Goal: Feedback & Contribution: Submit feedback/report problem

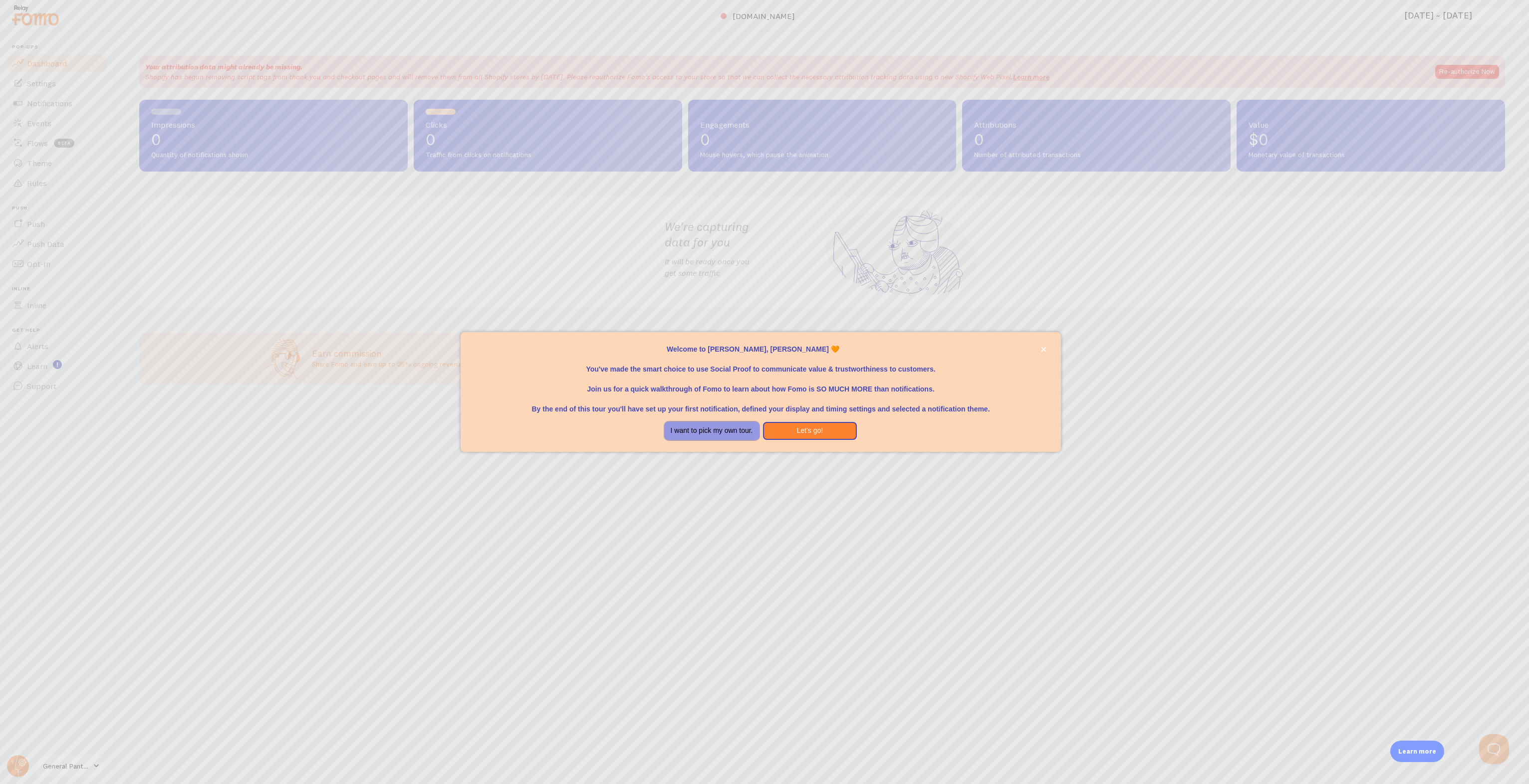
click at [710, 433] on button "I want to pick my own tour." at bounding box center [712, 431] width 95 height 18
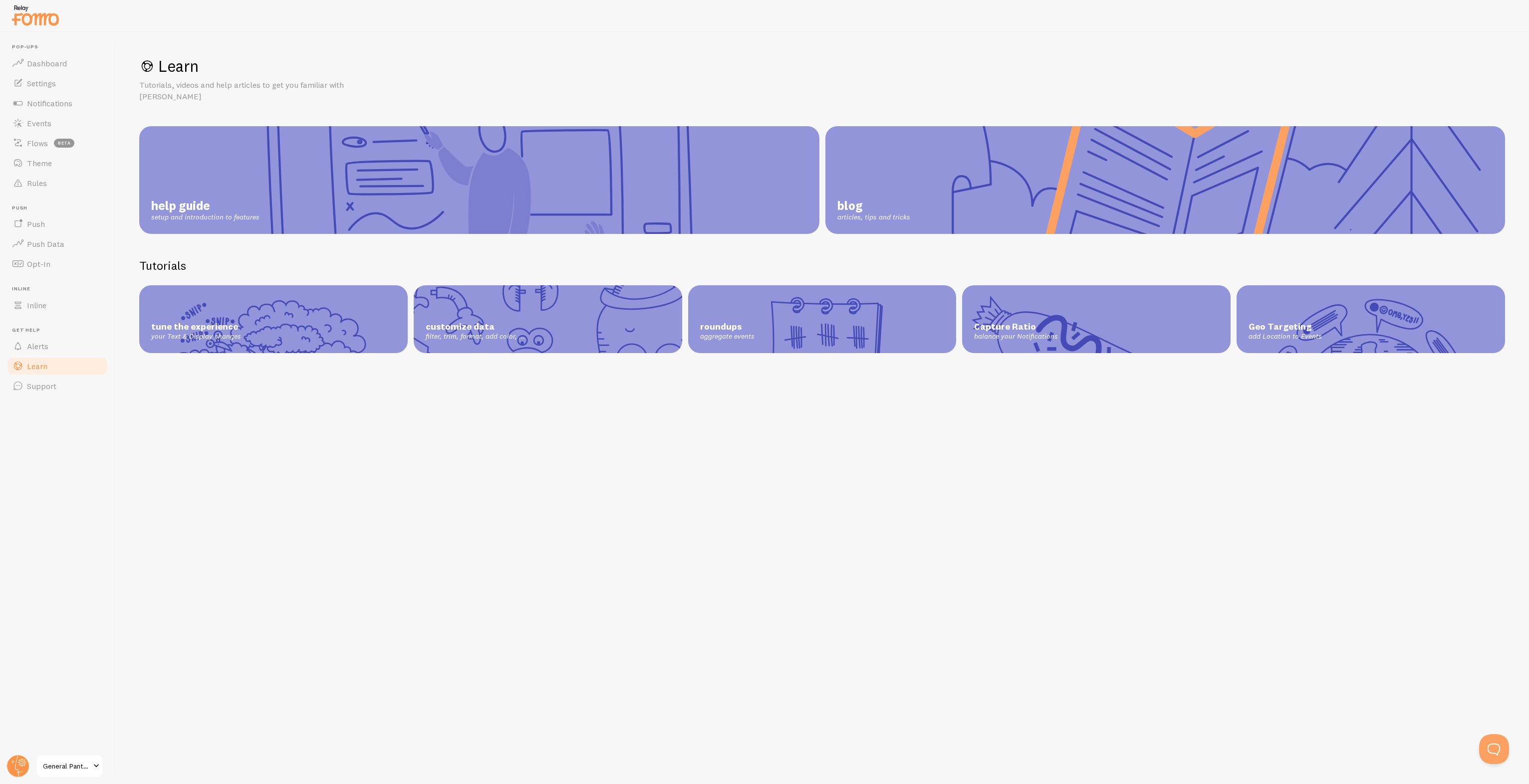
click at [781, 403] on div "Learn Tutorials, videos and help articles to get you familiar with Fomo help gu…" at bounding box center [822, 408] width 1414 height 752
click at [82, 391] on link "Support" at bounding box center [57, 386] width 102 height 20
click at [71, 391] on link "Support" at bounding box center [57, 386] width 102 height 20
click at [93, 395] on link "Support" at bounding box center [57, 386] width 102 height 20
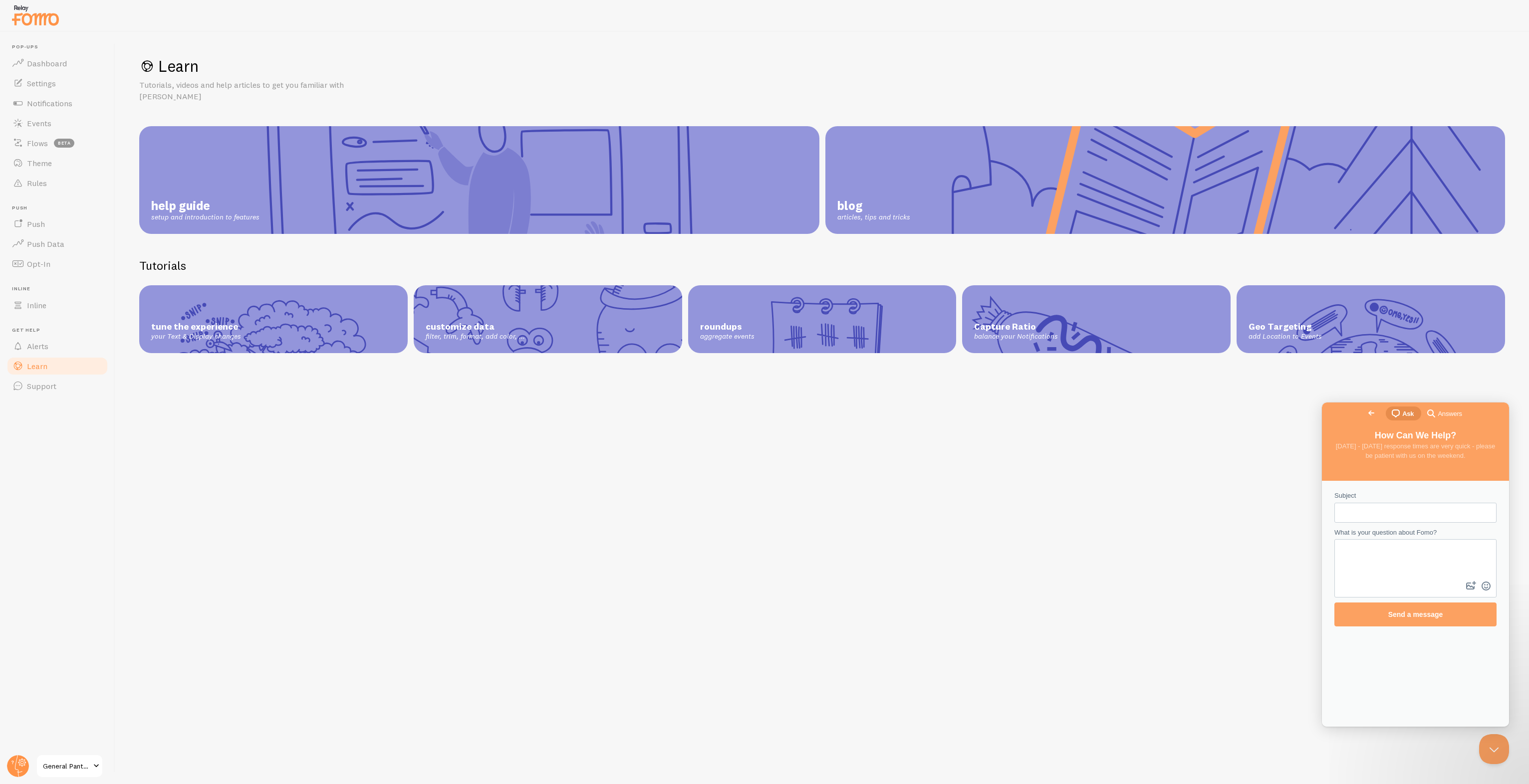
click at [1392, 513] on input "Subject" at bounding box center [1416, 513] width 146 height 18
click at [1386, 557] on textarea "What is your question about Fomo?" at bounding box center [1416, 560] width 161 height 39
paste textarea "Hi Fomo Team, We’ve been exploring Fomo: Social Proof Sales Popup and really li…"
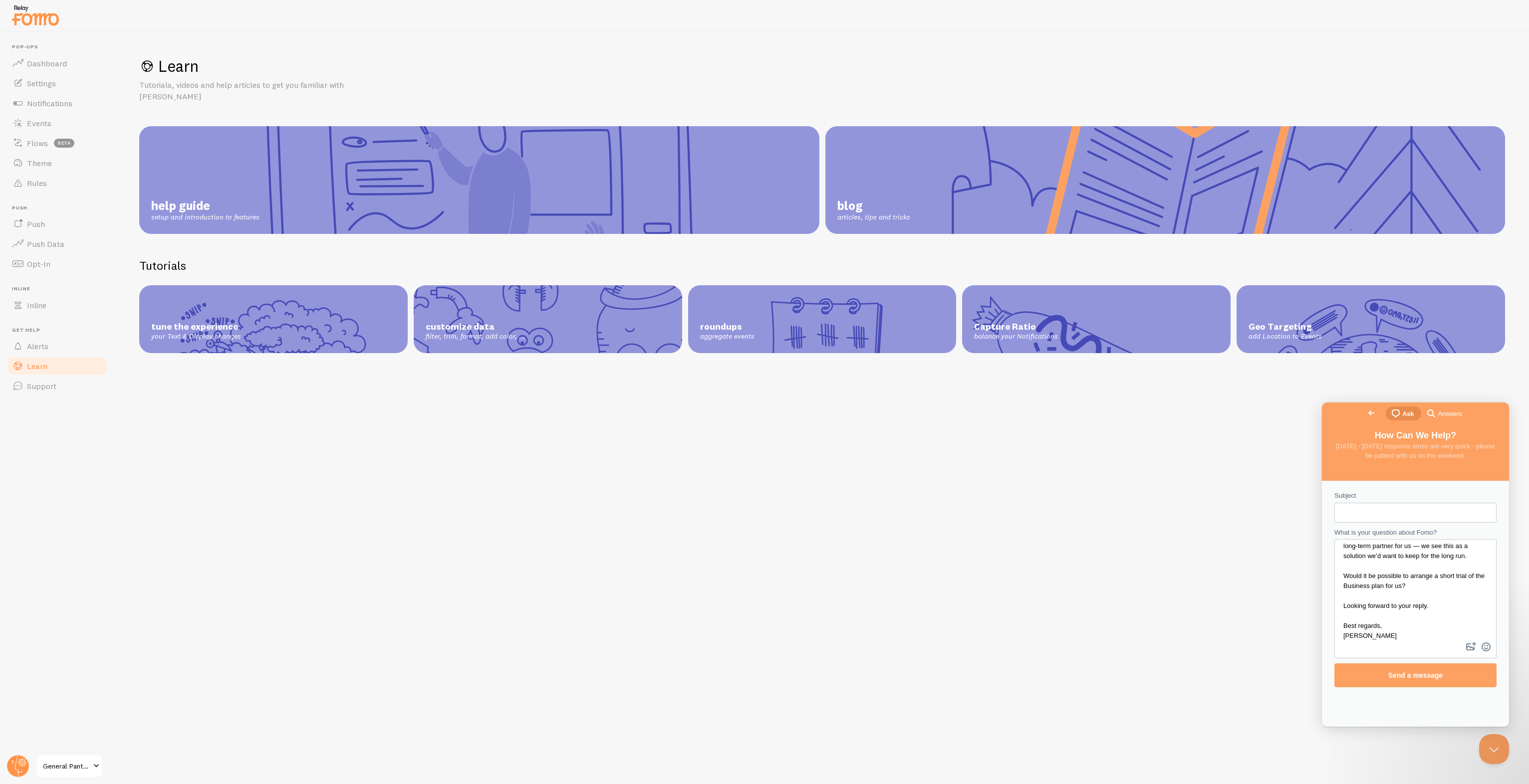
scroll to position [65, 0]
type textarea "Hi Fomo Team, We’ve been exploring Fomo: Social Proof Sales Popup and really li…"
click at [1331, 498] on div "Subject What is your question about Fomo? Hi Fomo Team, We’ve been exploring Fo…" at bounding box center [1416, 589] width 181 height 207
click at [1358, 515] on input "Subject" at bounding box center [1416, 513] width 146 height 18
paste input "Trial Request for Fomo Business Plan"
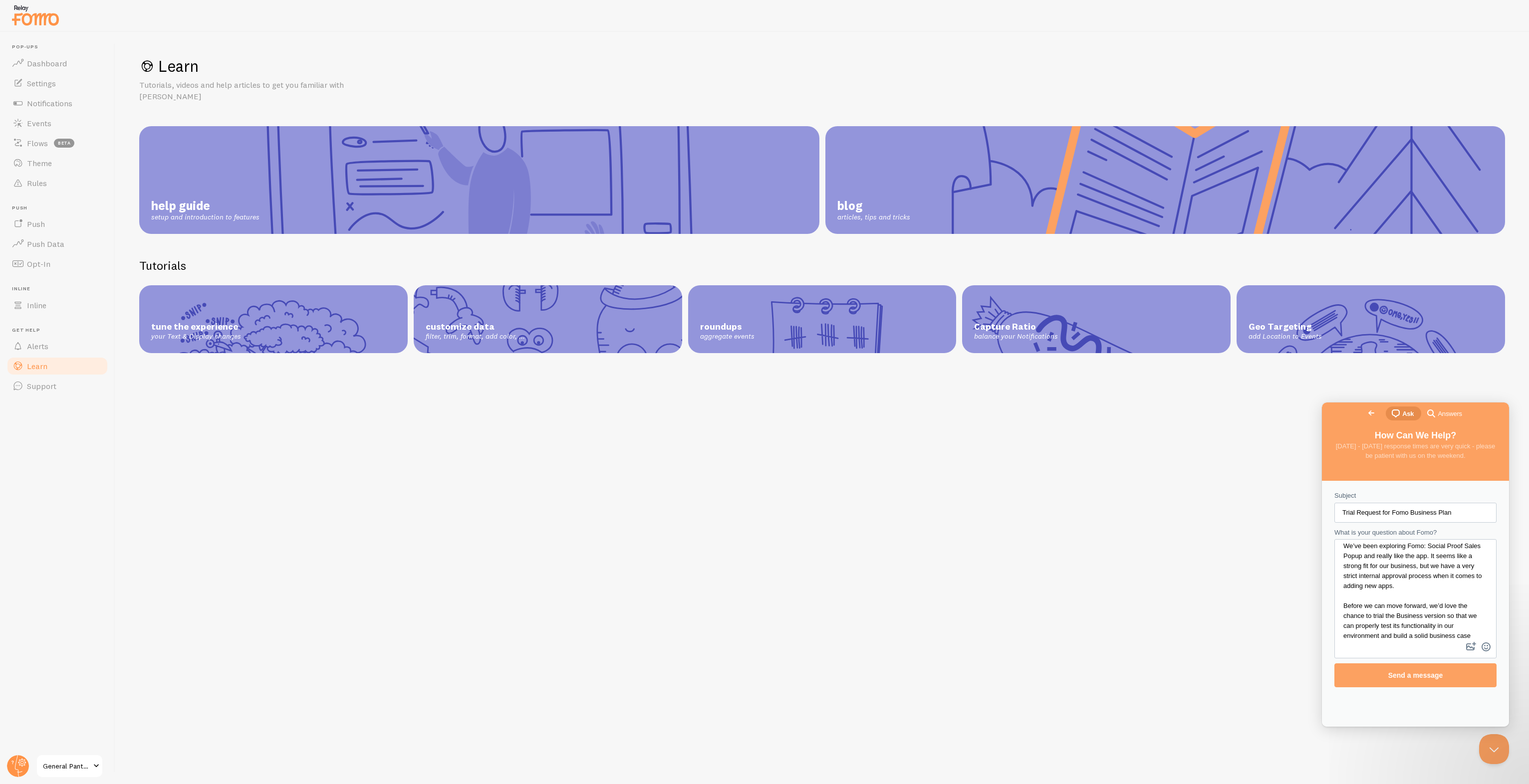
scroll to position [0, 0]
type input "Trial Request for Fomo Business Plan"
click at [1421, 589] on textarea "Hi Fomo Team, We’ve been exploring Fomo: Social Proof Sales Popup and really li…" at bounding box center [1416, 590] width 161 height 99
click at [1416, 593] on textarea "Hi Fomo Team, We’ve been exploring Fomo: Social Proof Sales Popup and really li…" at bounding box center [1416, 590] width 161 height 99
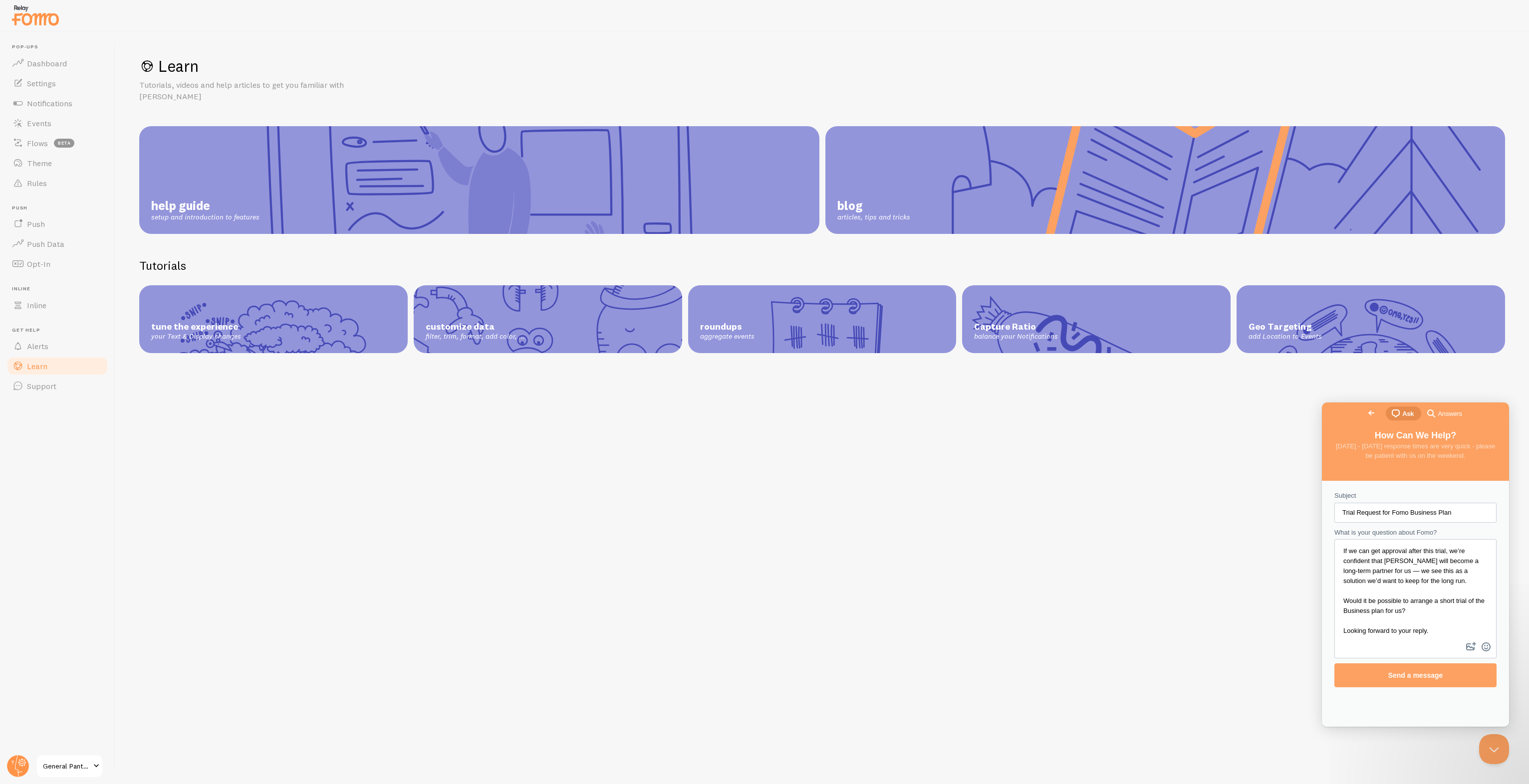
click at [1387, 573] on textarea "Hi Fomo Team, We’ve been exploring Fomo: Social Proof Sales Popup and really li…" at bounding box center [1416, 590] width 161 height 99
click at [1446, 599] on textarea "Hi Fomo Team, We’ve been exploring Fomo: Social Proof Sales Popup and really li…" at bounding box center [1416, 590] width 161 height 99
click at [1445, 605] on textarea "Hi Fomo Team, We’ve been exploring Fomo: Social Proof Sales Popup and really li…" at bounding box center [1416, 590] width 161 height 99
click at [1448, 608] on textarea "Hi Fomo Team, We’ve been exploring Fomo: Social Proof Sales Popup and really li…" at bounding box center [1416, 590] width 161 height 99
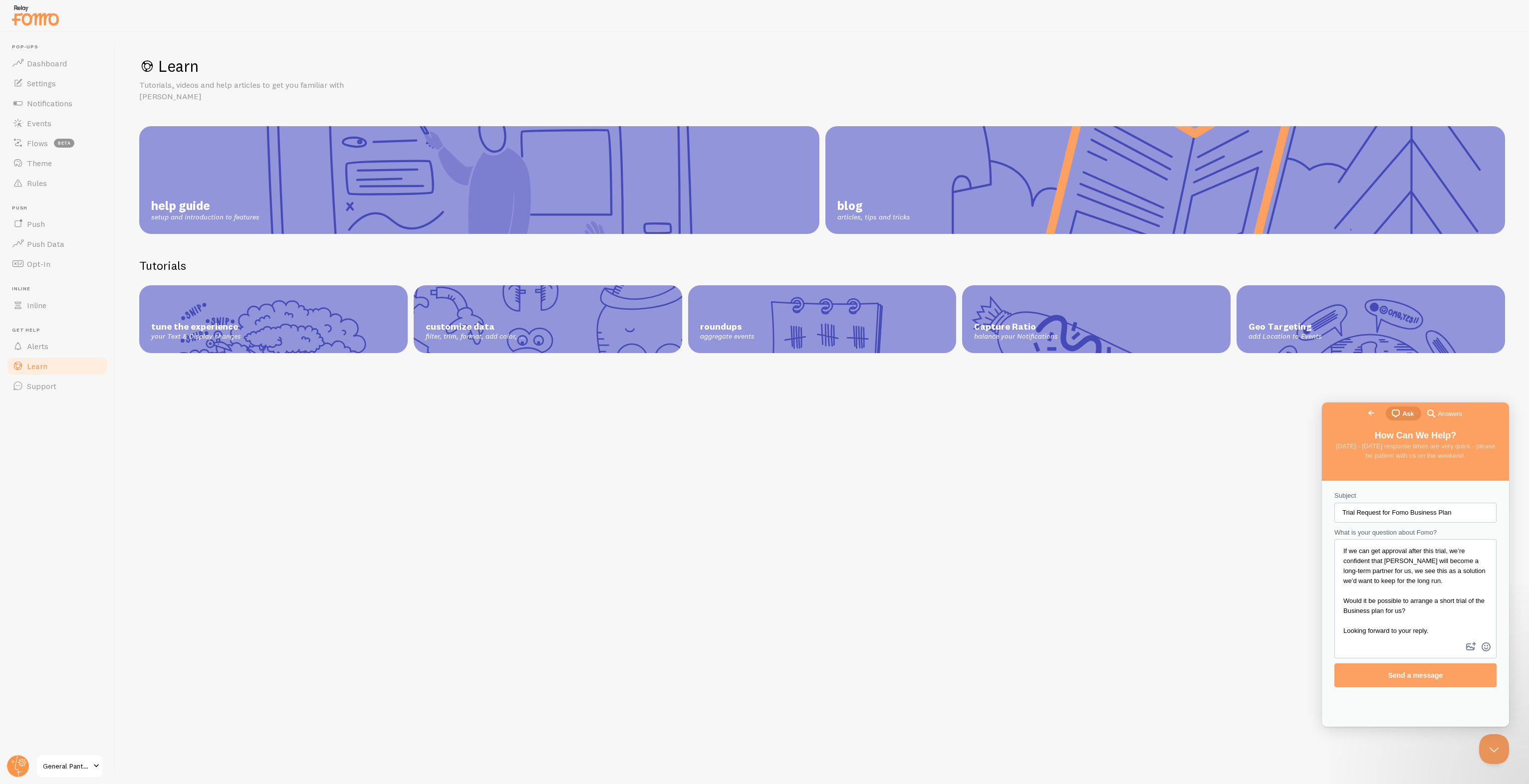
click at [1448, 604] on textarea "Hi Fomo Team, We’ve been exploring Fomo: Social Proof Sales Popup and really li…" at bounding box center [1416, 590] width 161 height 99
click at [1397, 635] on textarea "Hi Fomo Team, We’ve been exploring Fomo: Social Proof Sales Popup and really li…" at bounding box center [1416, 590] width 161 height 99
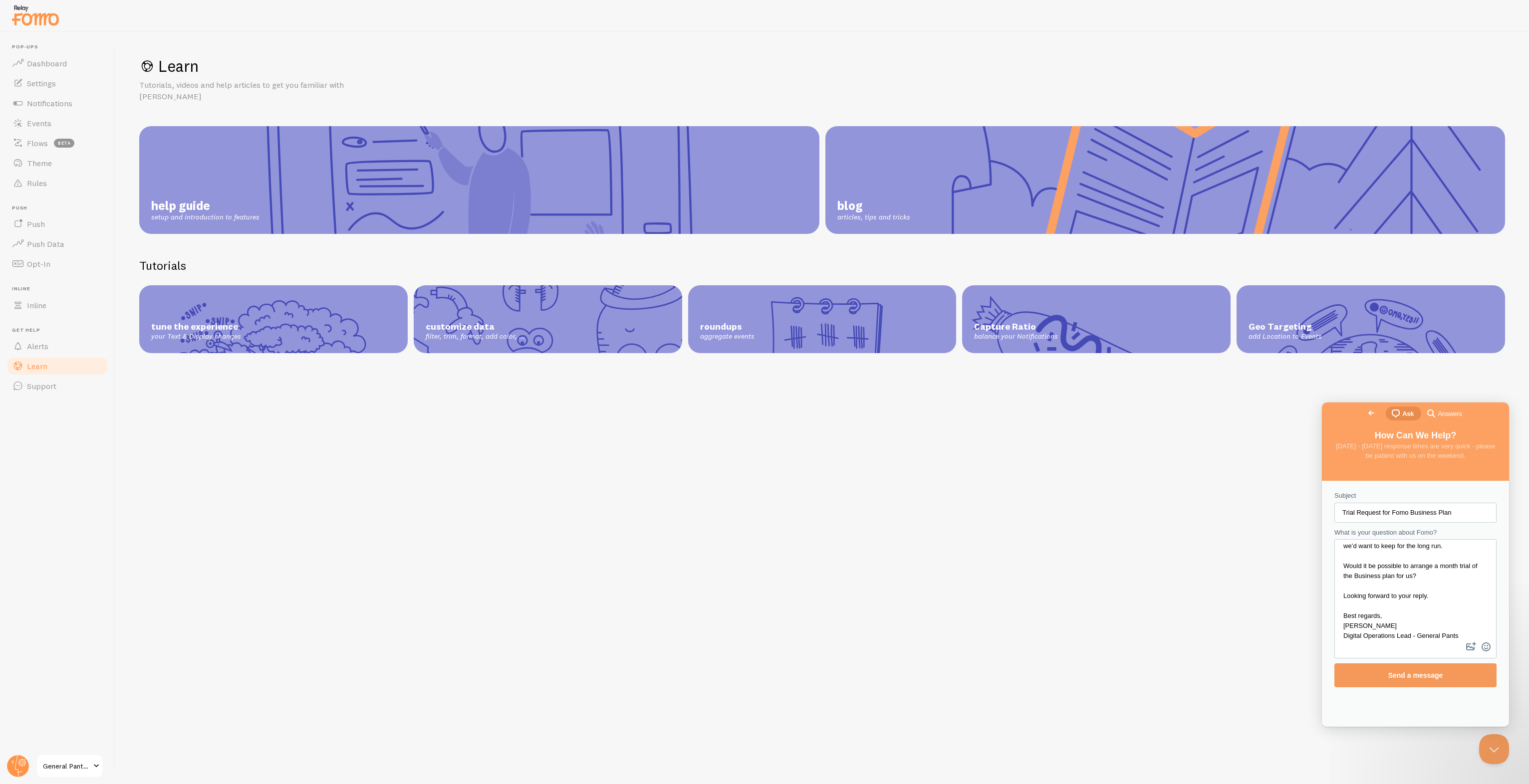
type textarea "Hi Fomo Team, We’ve been exploring Fomo: Social Proof Sales Popup and really li…"
click at [1382, 670] on span "Send a message" at bounding box center [1416, 675] width 140 height 23
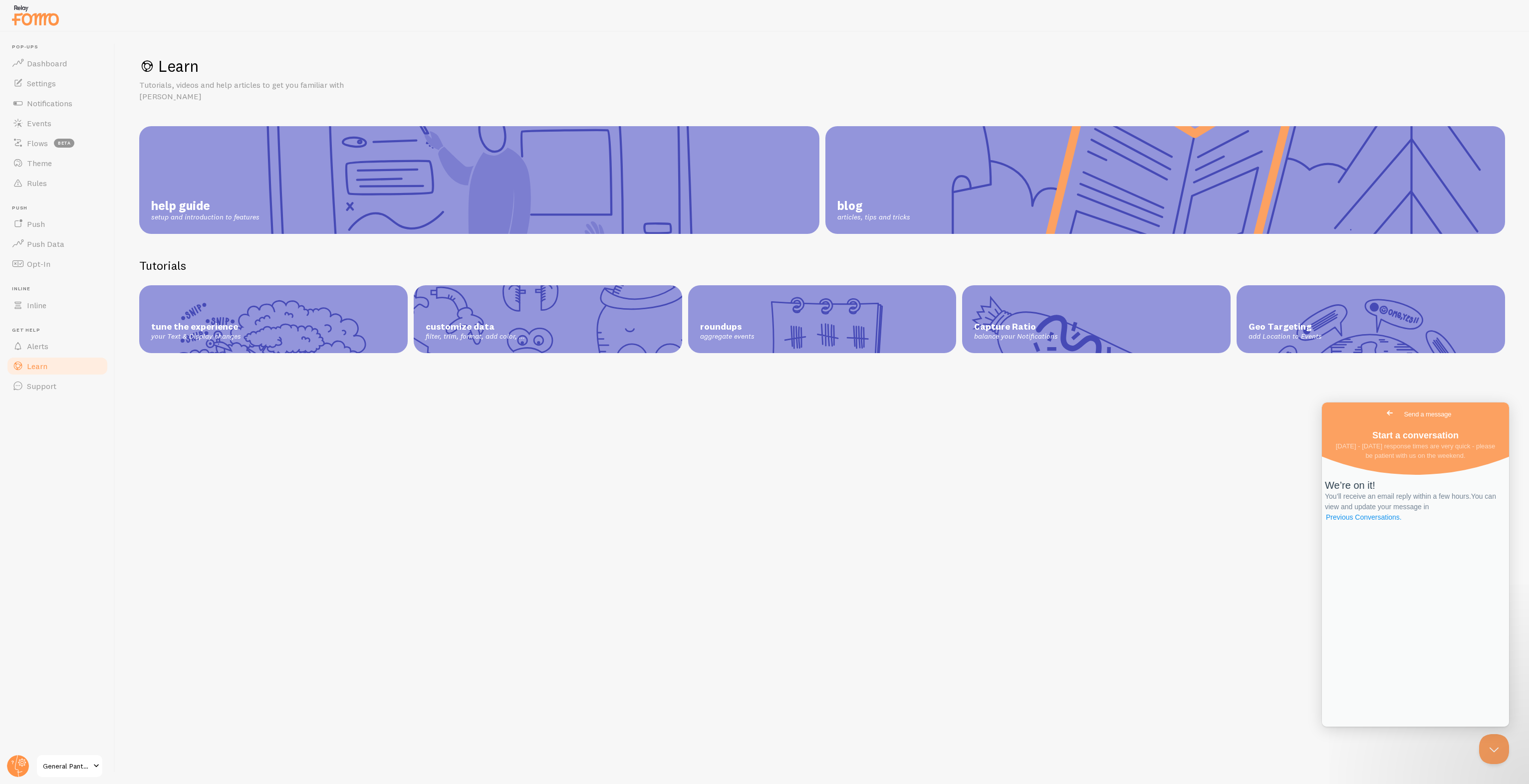
click at [1403, 523] on link "Previous Conversations ." at bounding box center [1363, 517] width 78 height 11
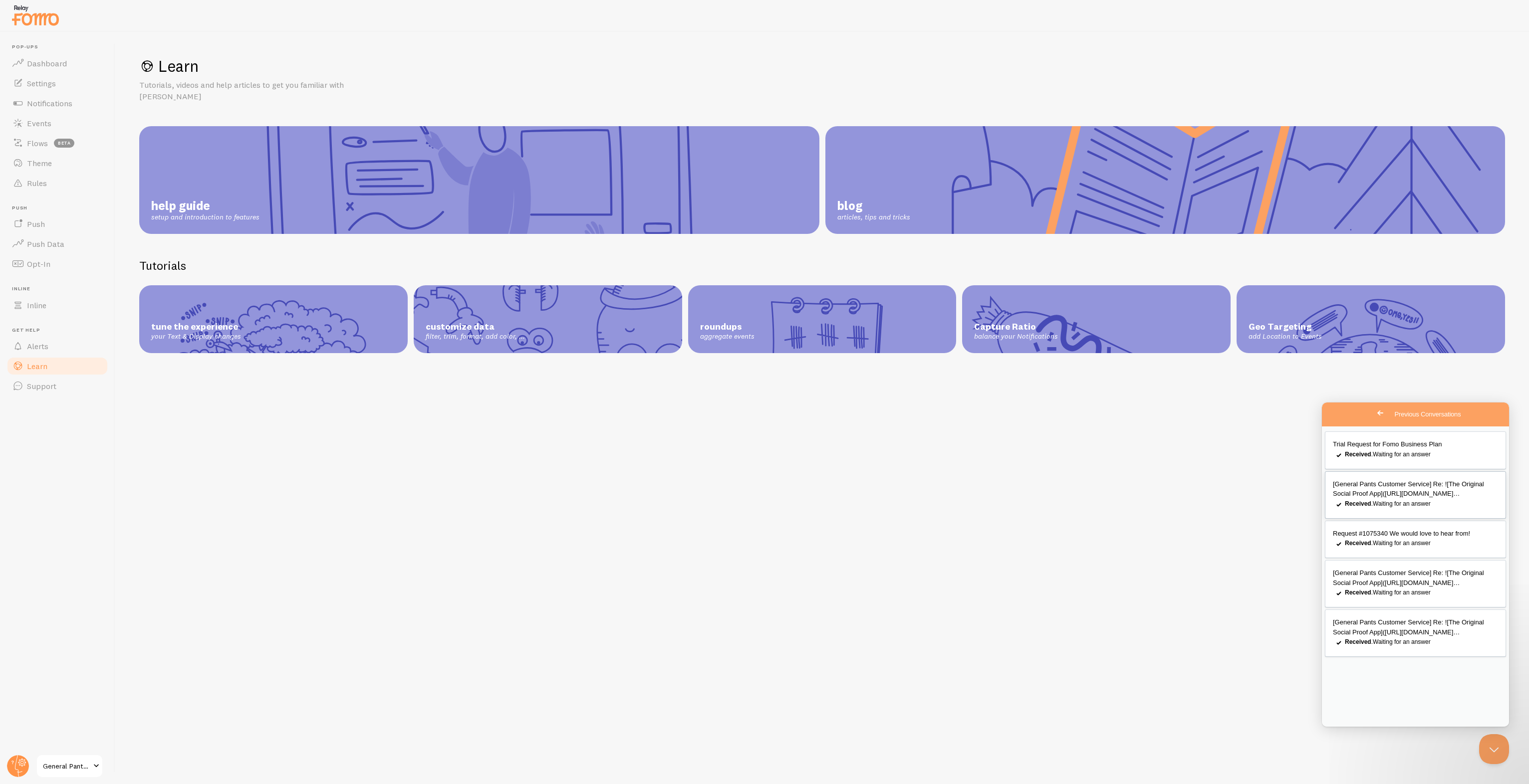
click at [1389, 498] on span "[General Pants Customer Service] Re: ![The Original Social Proof App](https://u…" at bounding box center [1409, 490] width 152 height 18
click at [1343, 732] on button "Close" at bounding box center [1334, 738] width 18 height 13
click at [1384, 551] on div "checkmark Received . Waiting for an answer" at bounding box center [1416, 545] width 166 height 12
click at [1343, 732] on button "Close" at bounding box center [1334, 738] width 18 height 13
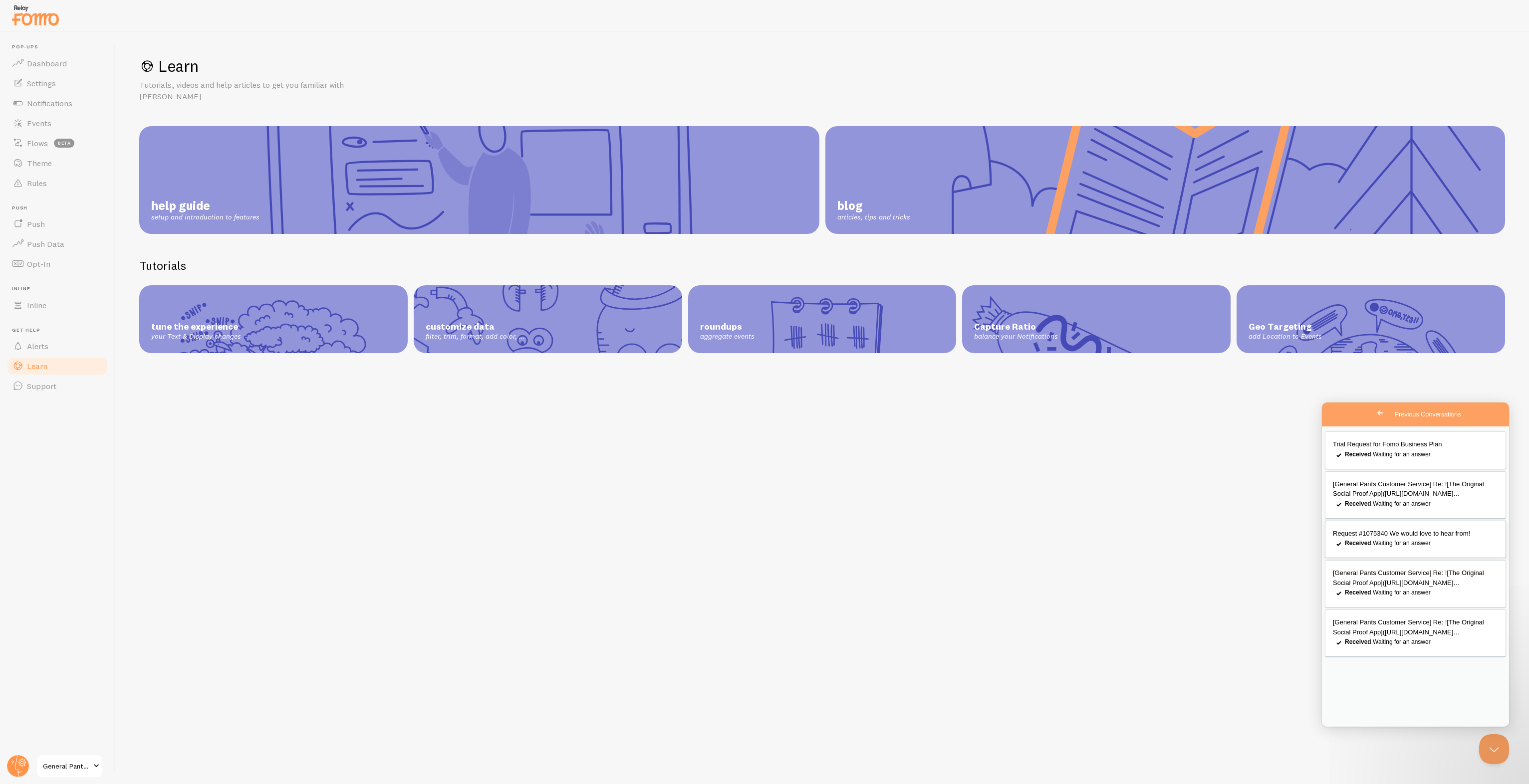
scroll to position [11, 0]
click at [1382, 636] on span "[General Pants Customer Service] Re: ![The Original Social Proof App](https://u…" at bounding box center [1409, 627] width 152 height 18
click at [1343, 732] on button "Close" at bounding box center [1334, 738] width 18 height 13
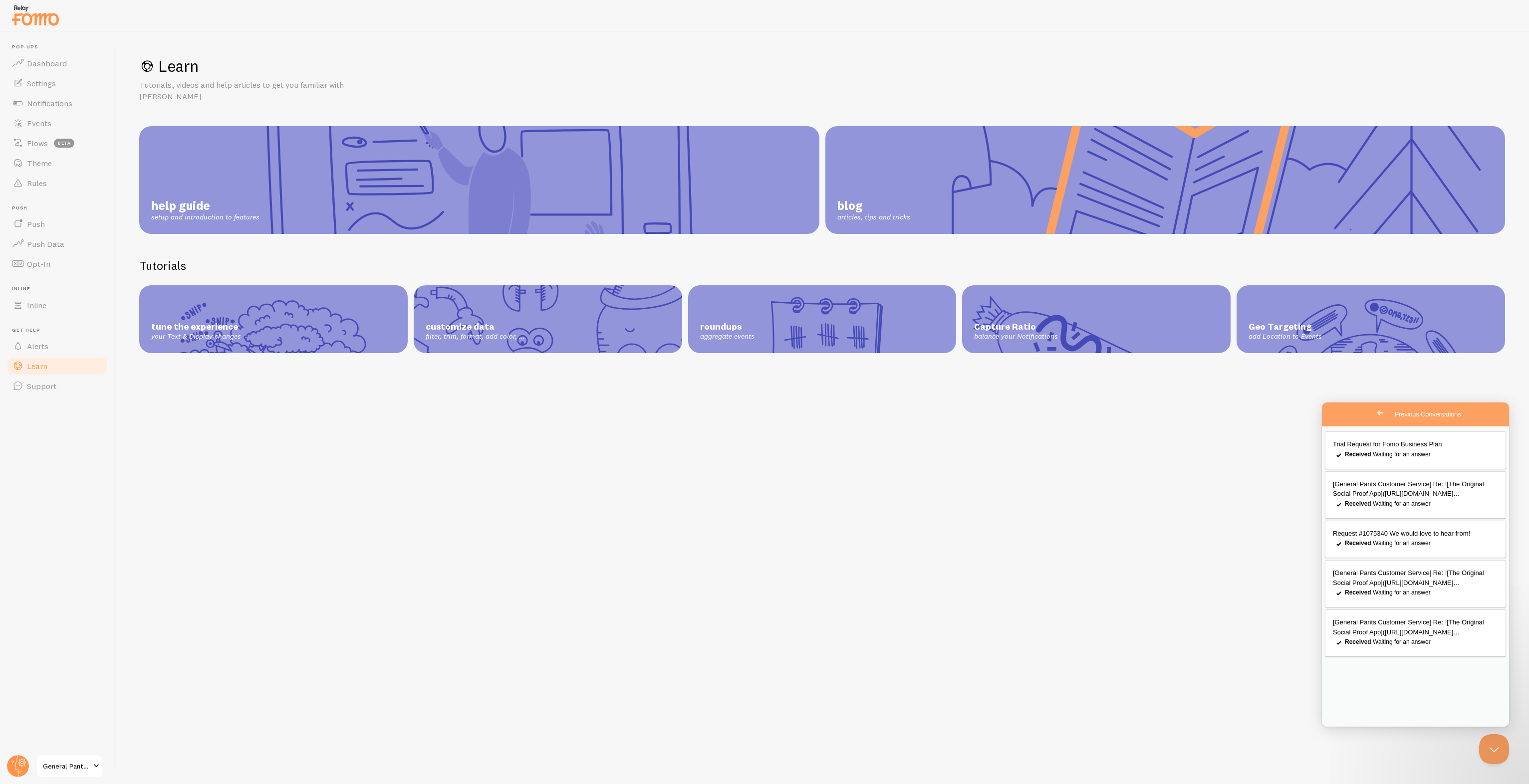
click at [1374, 418] on span "Go back" at bounding box center [1380, 413] width 12 height 12
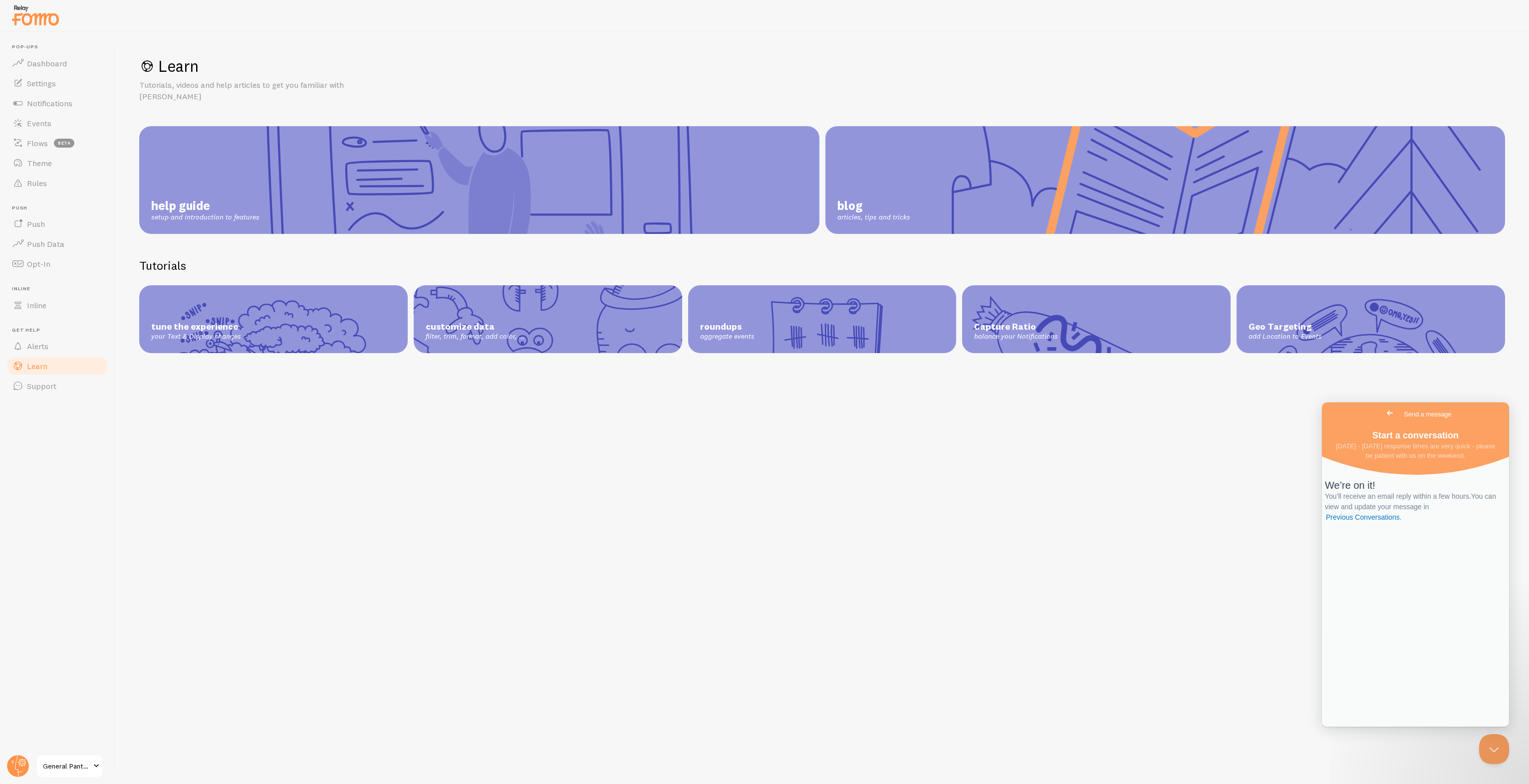
scroll to position [0, 0]
click at [1322, 417] on div "Learn Tutorials, videos and help articles to get you familiar with Fomo help gu…" at bounding box center [822, 408] width 1414 height 752
click at [1378, 416] on link "Go back" at bounding box center [1390, 413] width 25 height 14
click at [1390, 497] on span "No time to wait around? We usually respond within a few hours" at bounding box center [1429, 490] width 121 height 20
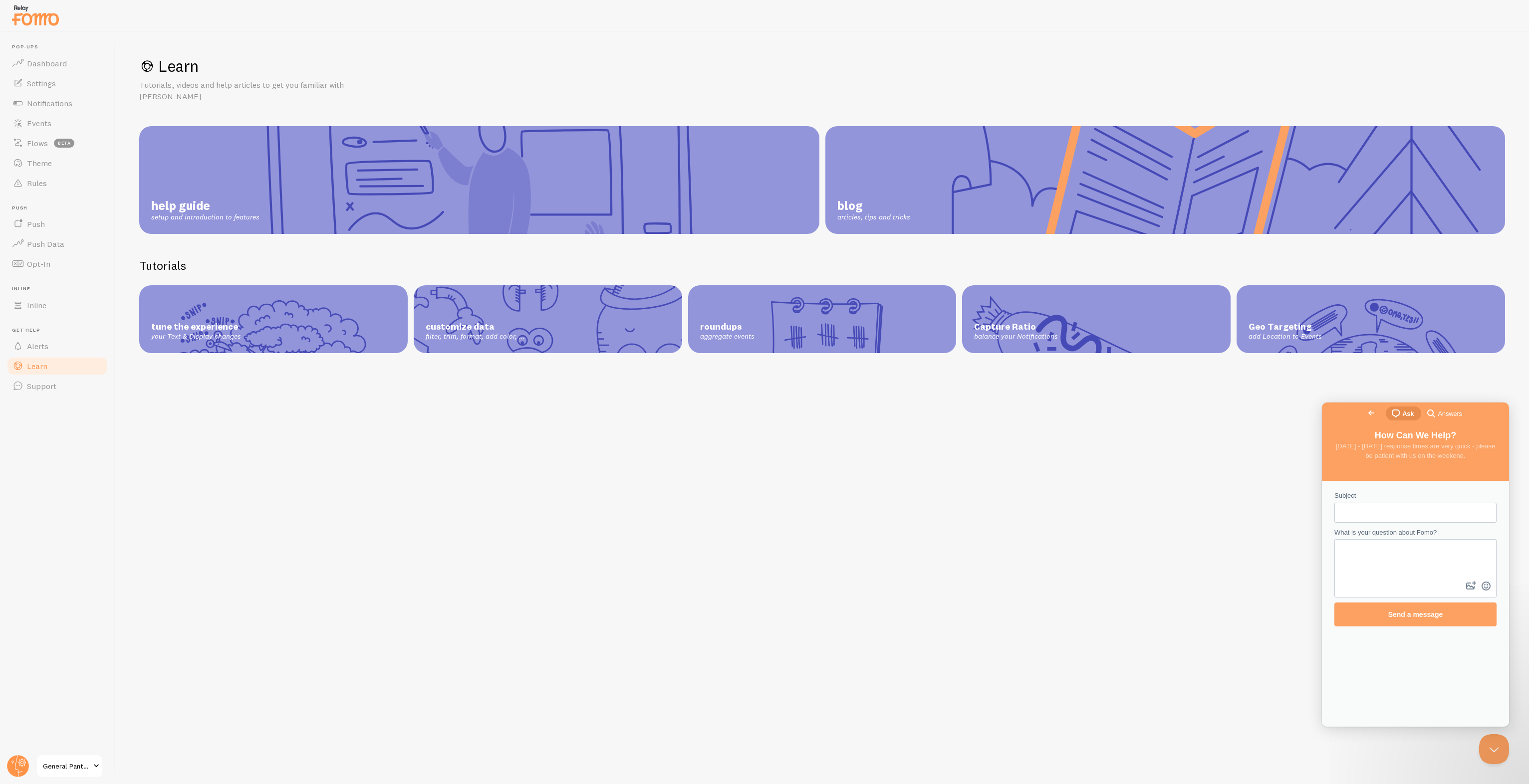
click at [1348, 416] on div "Go back chat-square Ask search-medium Answers" at bounding box center [1416, 415] width 187 height 24
click at [1365, 415] on span "Go back" at bounding box center [1371, 413] width 12 height 12
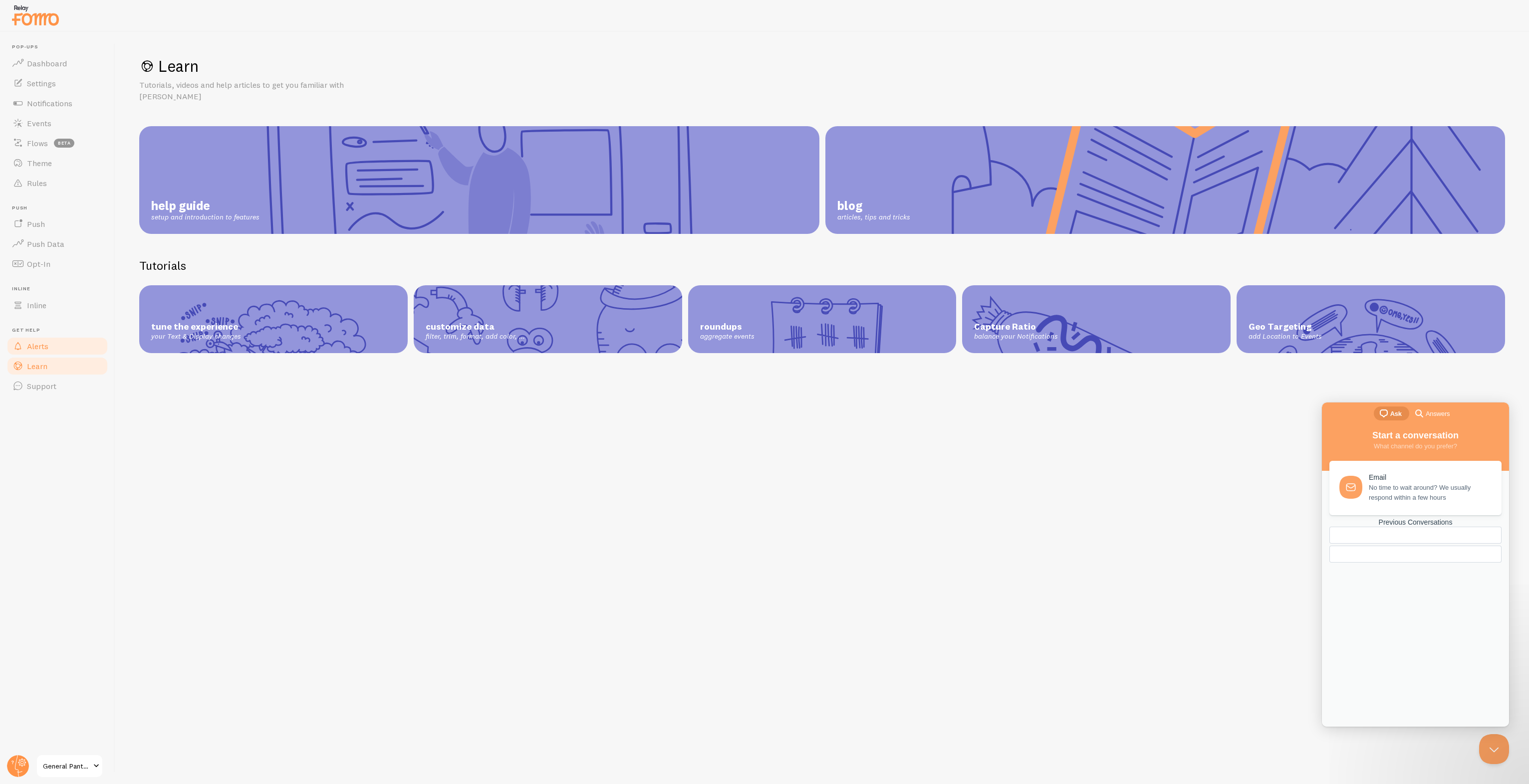
click at [64, 346] on link "Alerts" at bounding box center [57, 346] width 102 height 20
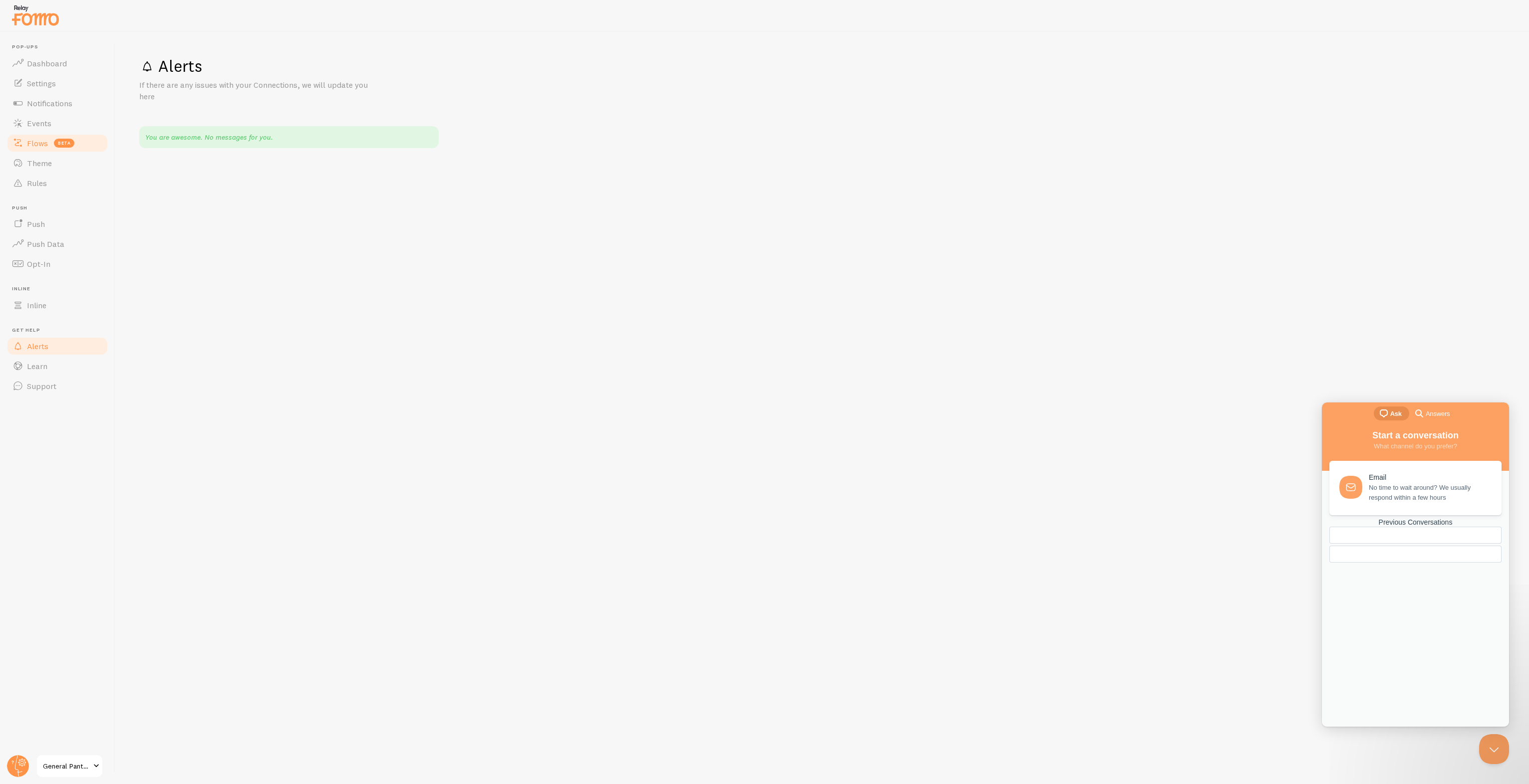
click at [54, 143] on span "beta" at bounding box center [64, 143] width 21 height 9
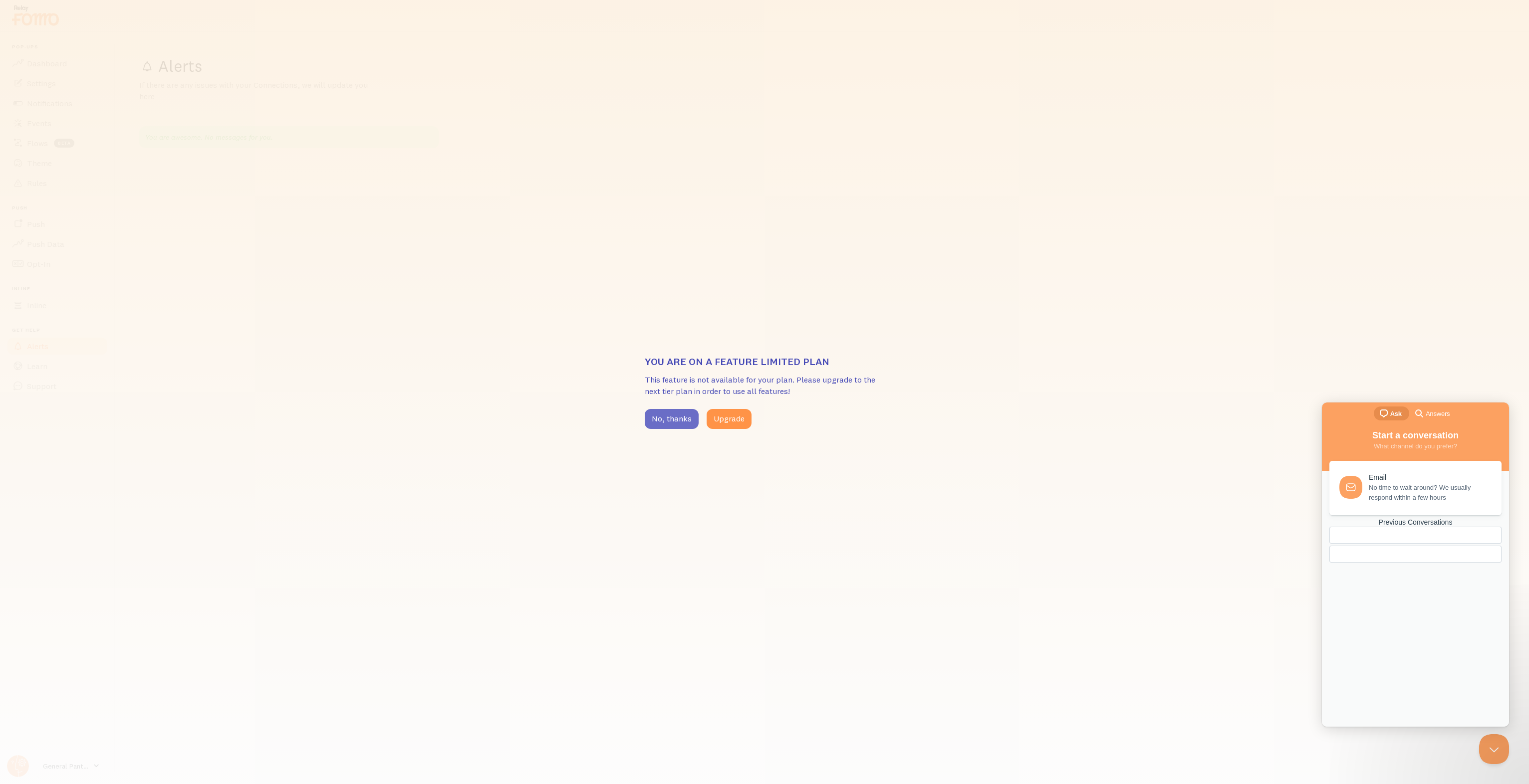
click at [645, 423] on button "No, thanks" at bounding box center [672, 419] width 54 height 20
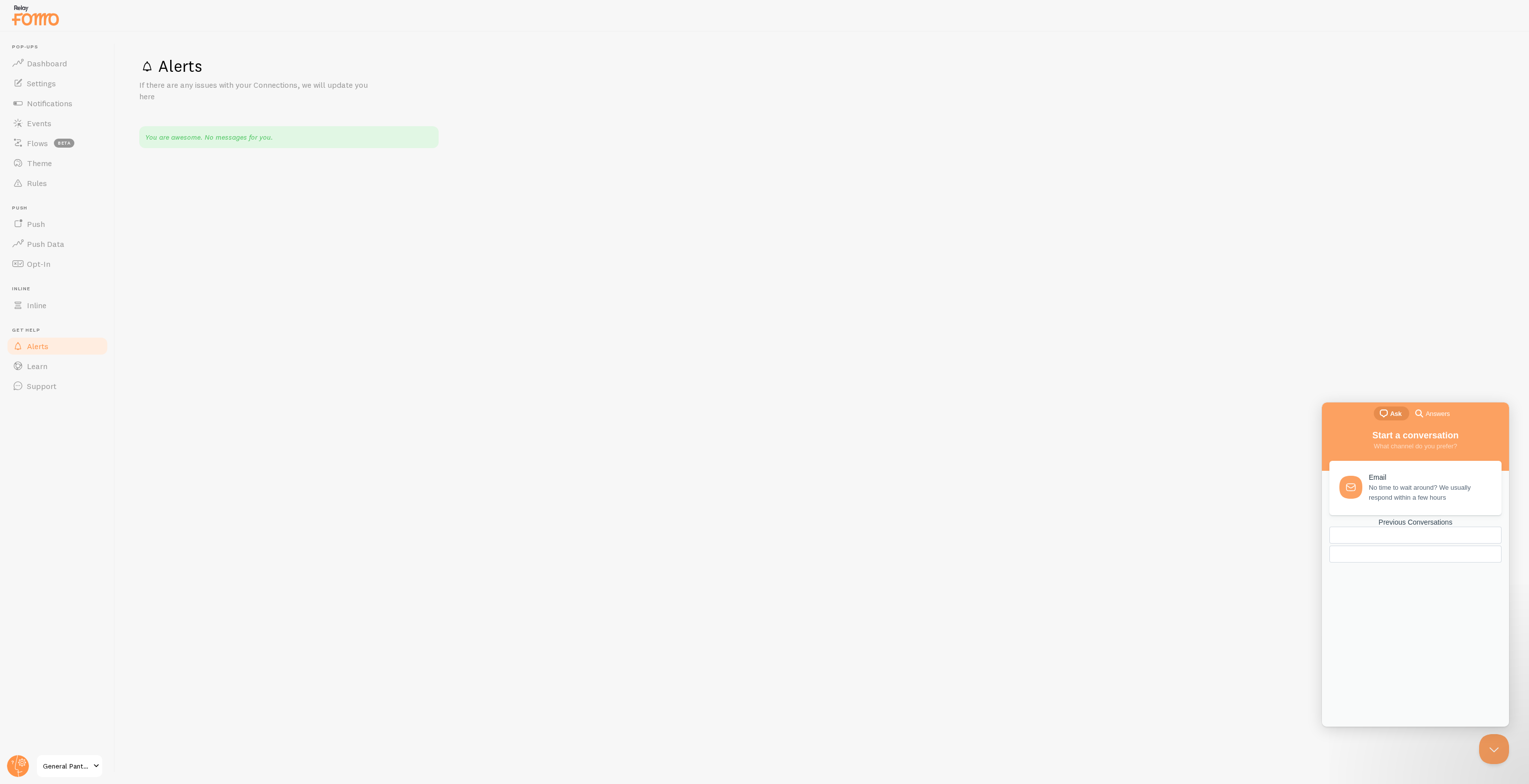
click at [185, 346] on div "Alerts If there are any issues with your Connections, we will update you here Y…" at bounding box center [822, 408] width 1414 height 752
click at [64, 69] on link "Dashboard" at bounding box center [57, 63] width 102 height 20
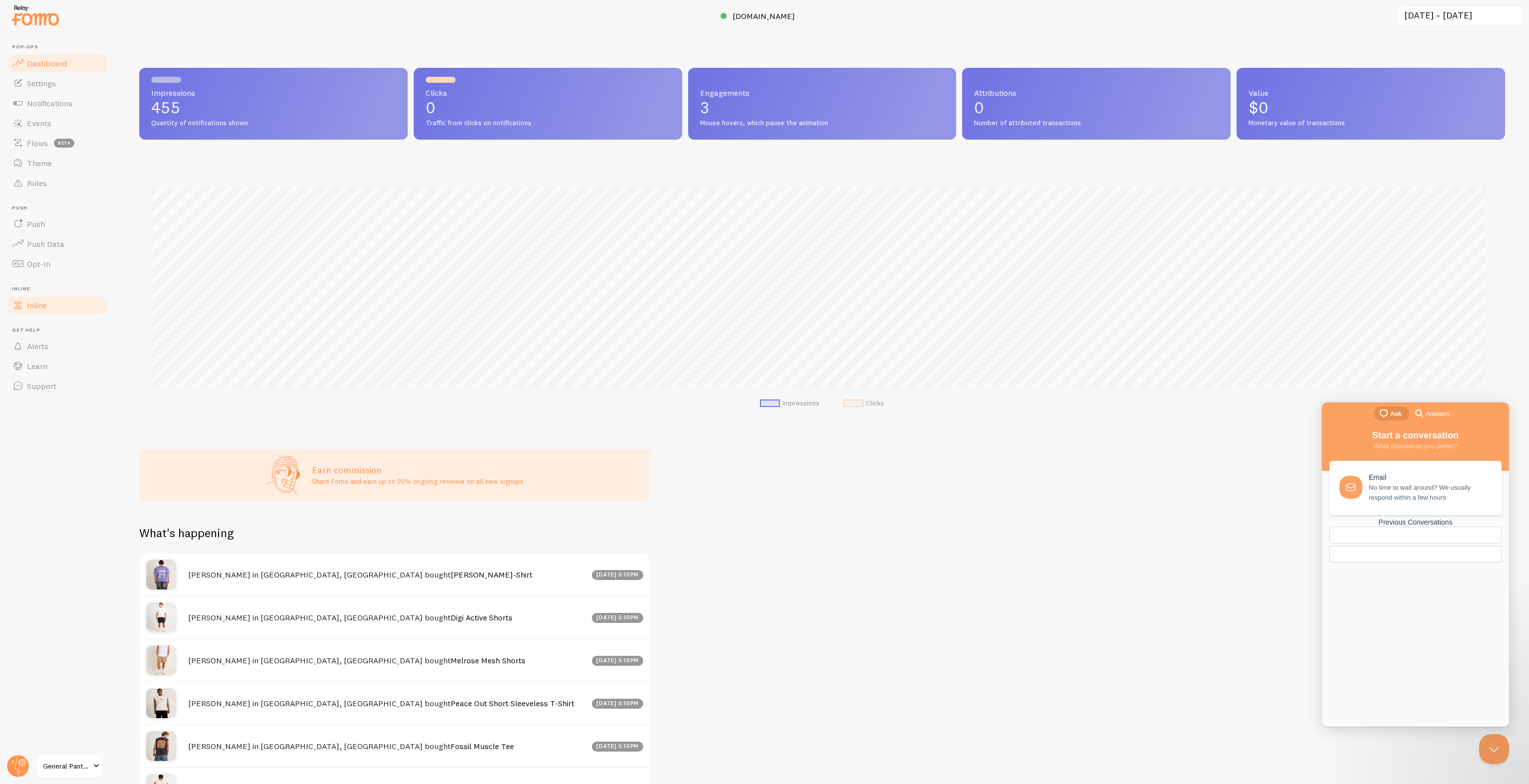
click at [80, 312] on link "Inline" at bounding box center [57, 305] width 102 height 20
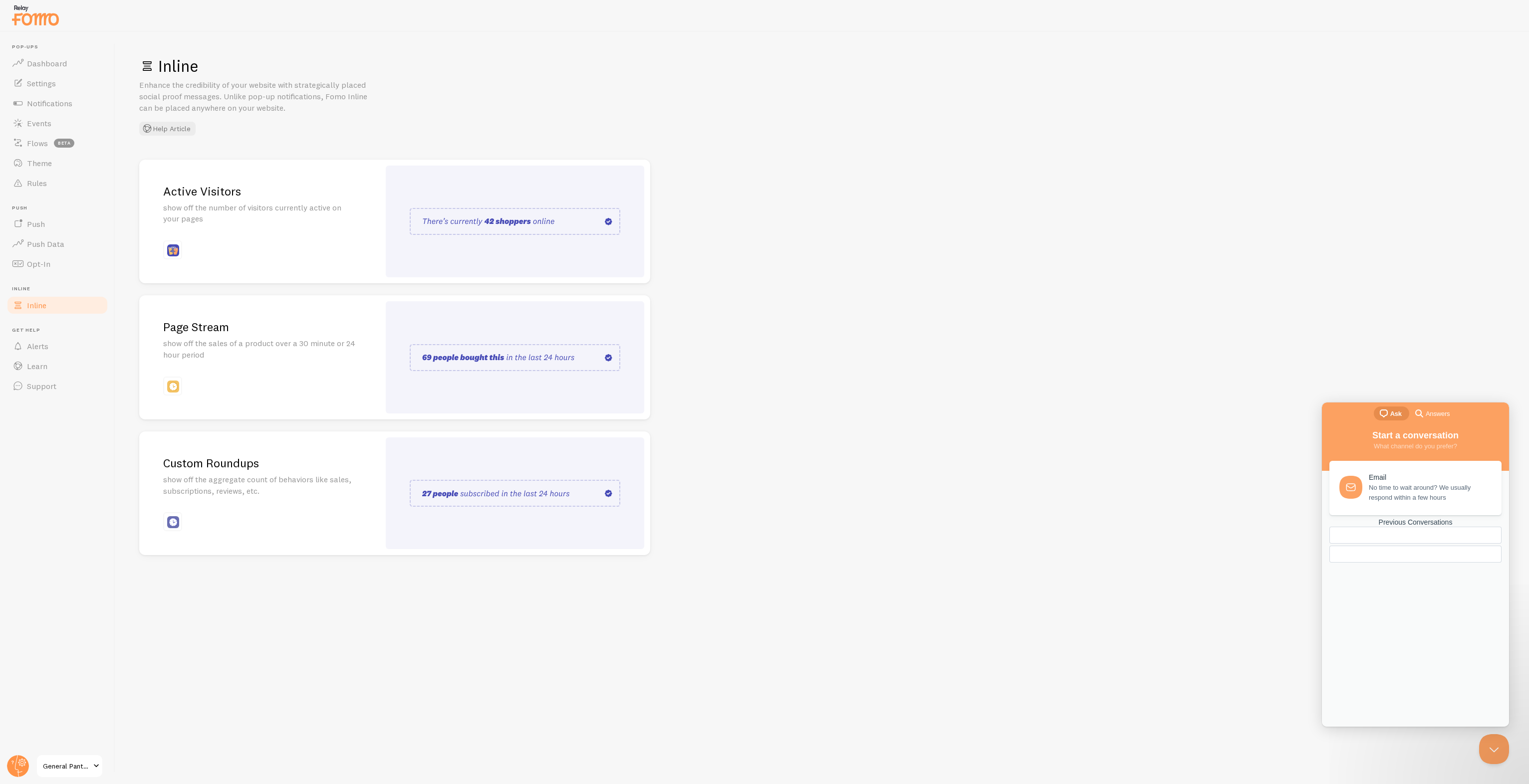
click at [299, 241] on div "Active Visitors show off the number of visitors currently active on your pages" at bounding box center [259, 222] width 240 height 124
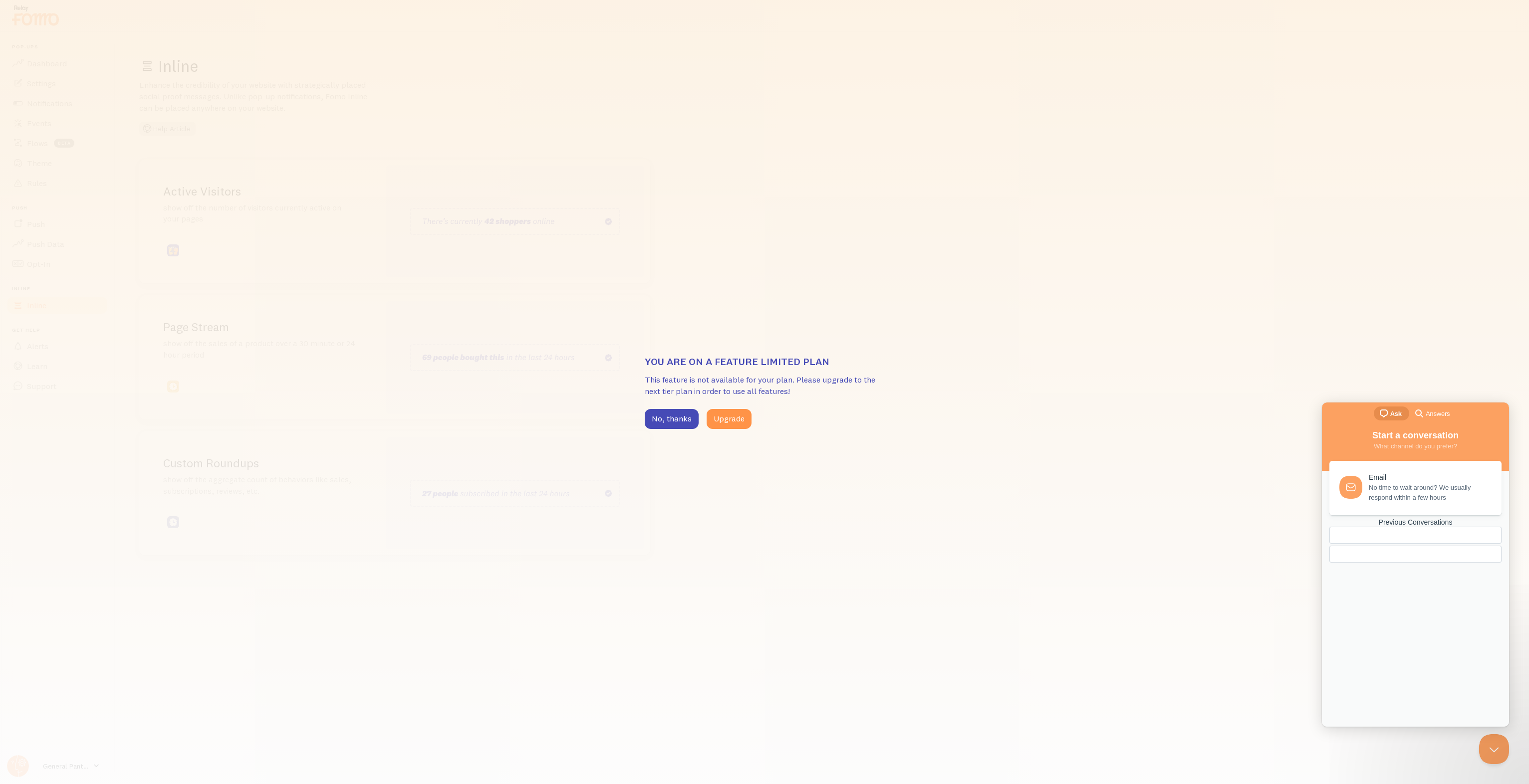
click at [451, 213] on div "You are on a feature limited plan This feature is not available for your plan. …" at bounding box center [764, 392] width 1529 height 784
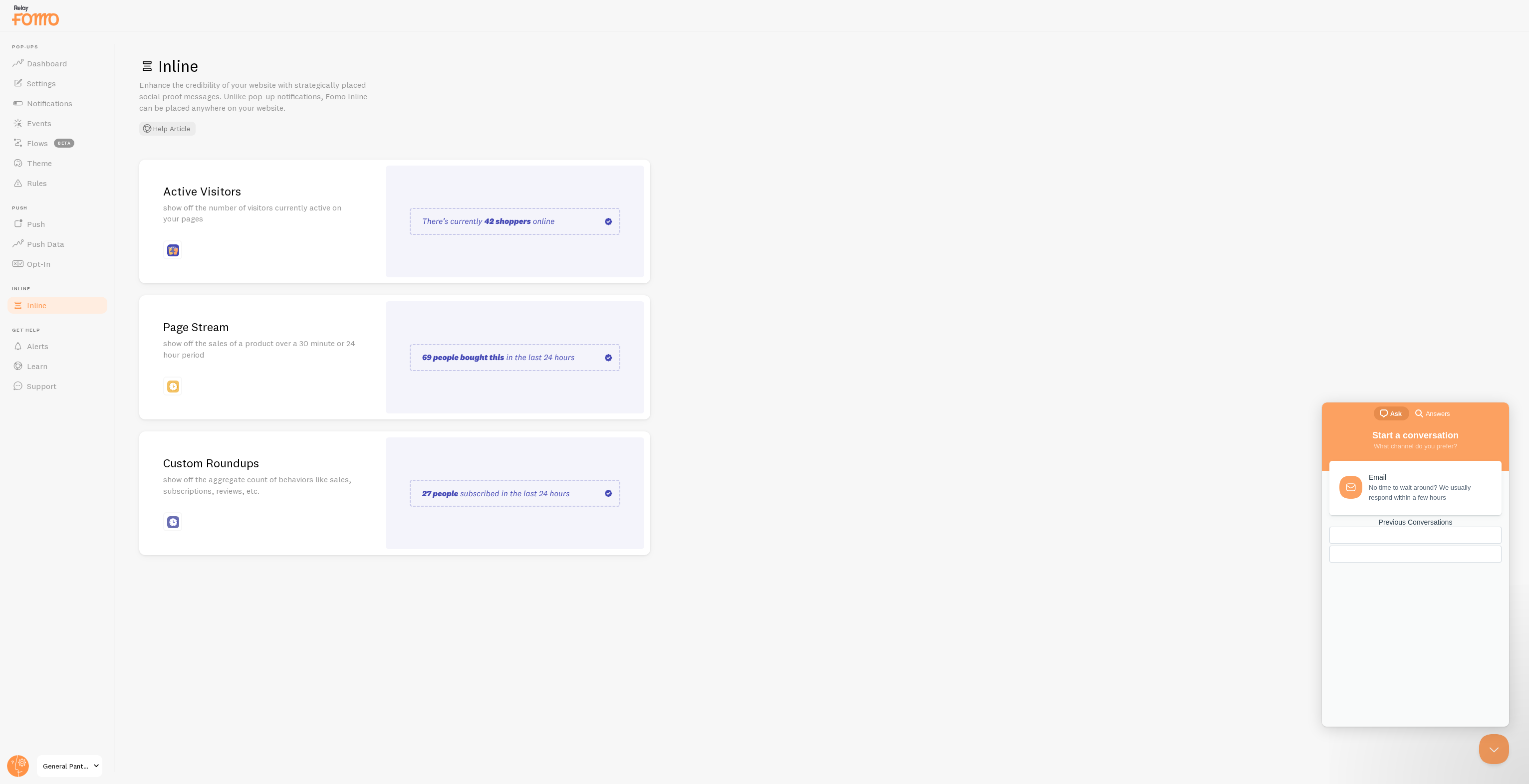
click at [482, 258] on div at bounding box center [515, 222] width 258 height 112
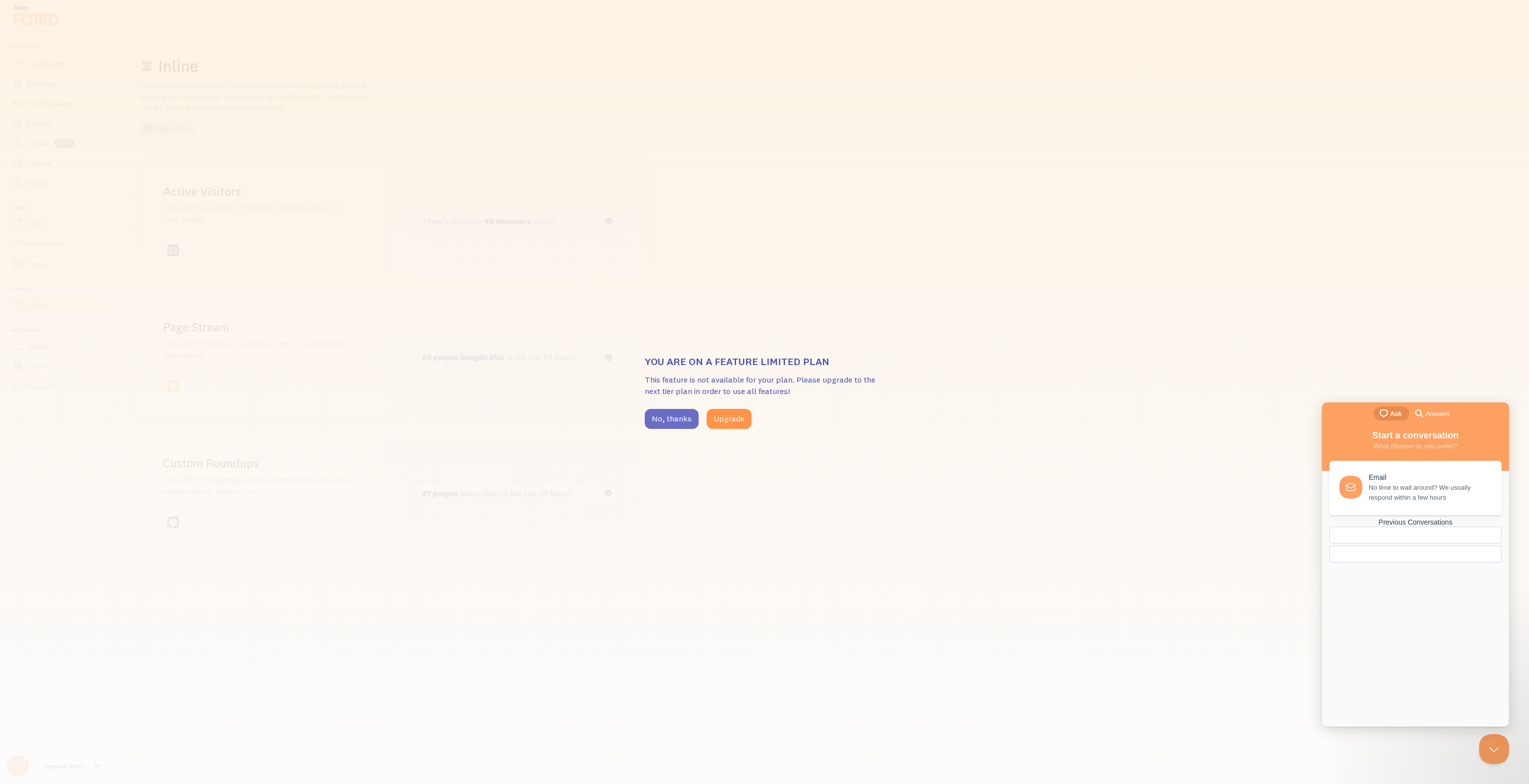
click at [685, 425] on button "No, thanks" at bounding box center [672, 419] width 54 height 20
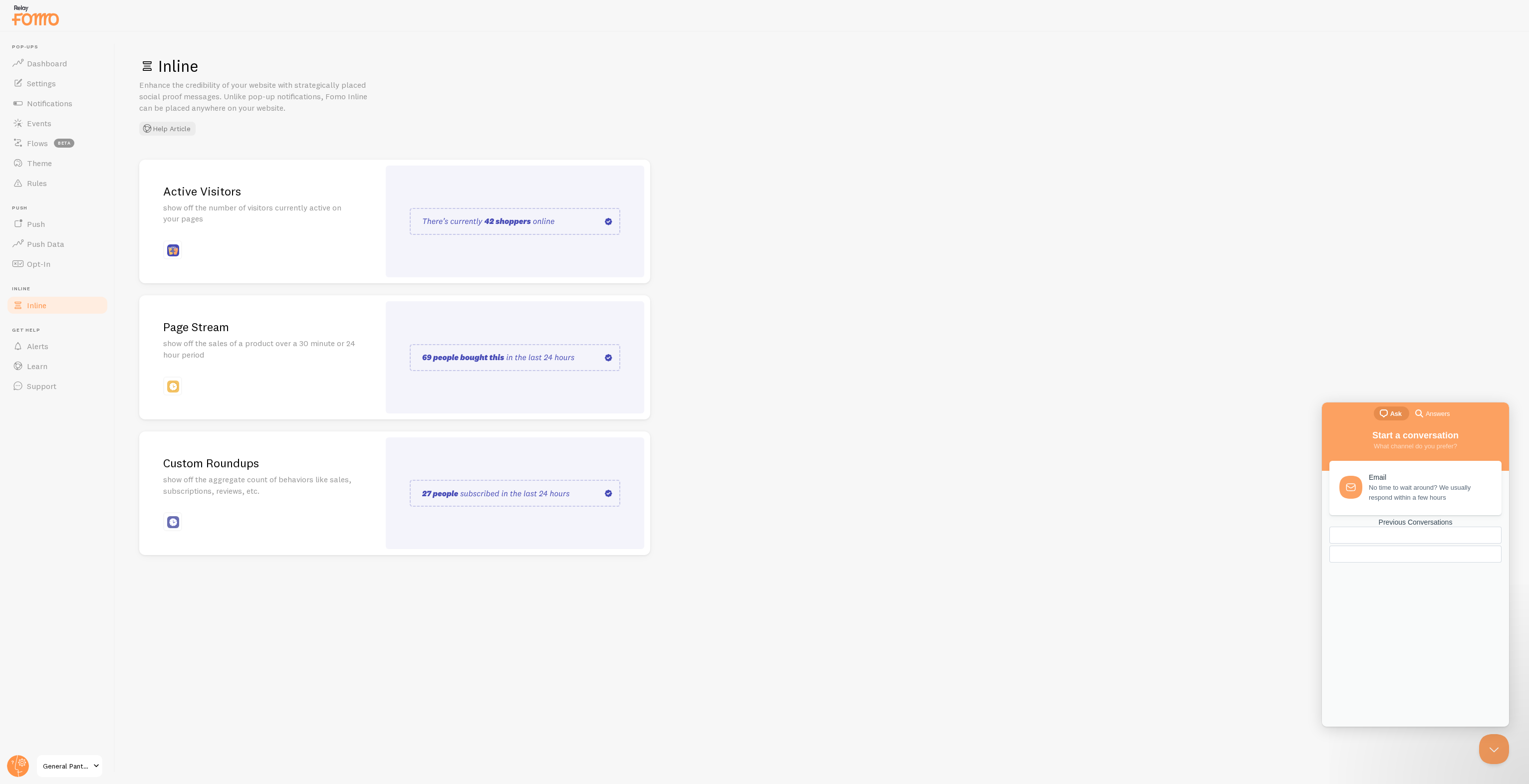
click at [286, 352] on p "show off the sales of a product over a 30 minute or 24 hour period" at bounding box center [260, 349] width 193 height 23
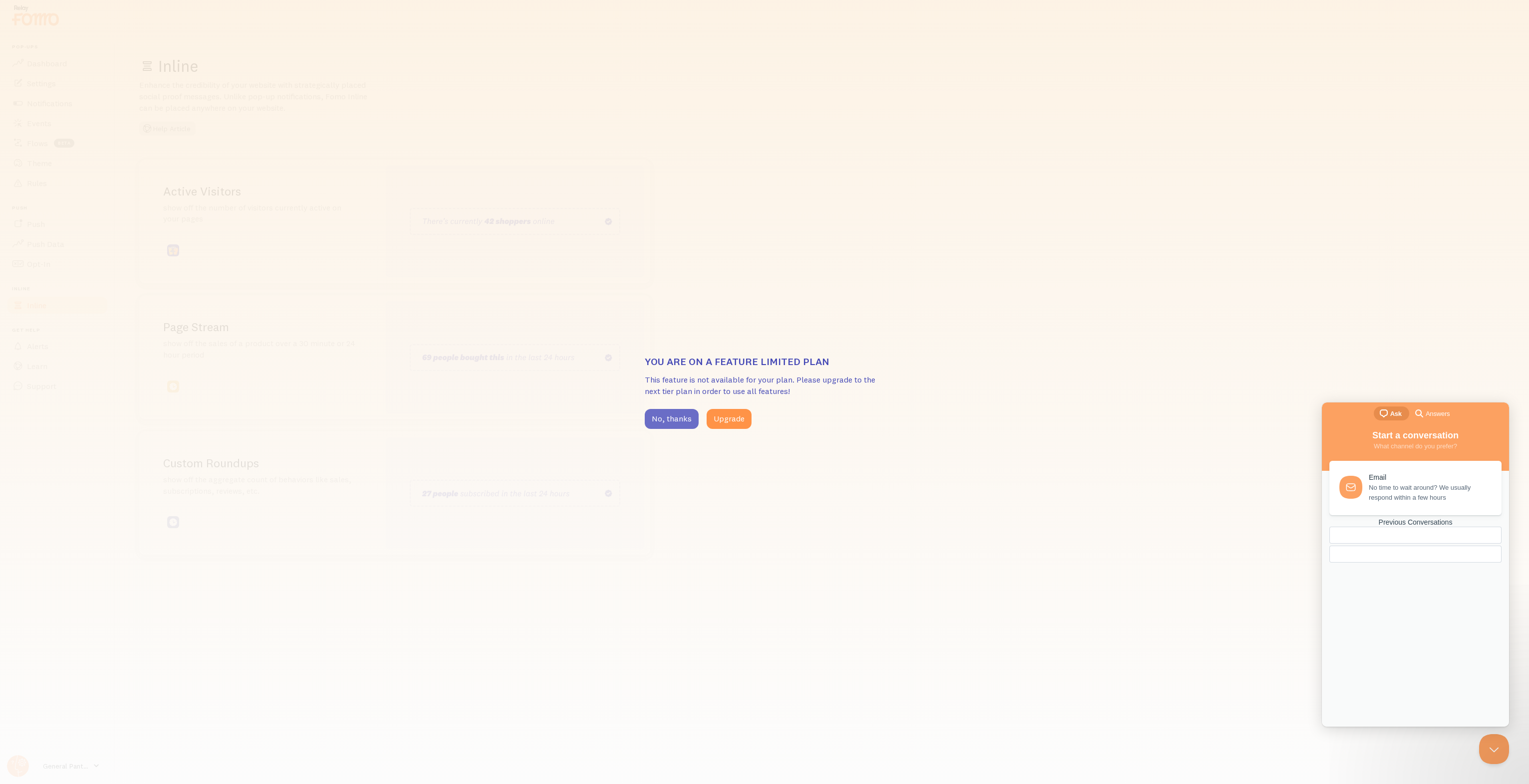
click at [671, 412] on button "No, thanks" at bounding box center [672, 419] width 54 height 20
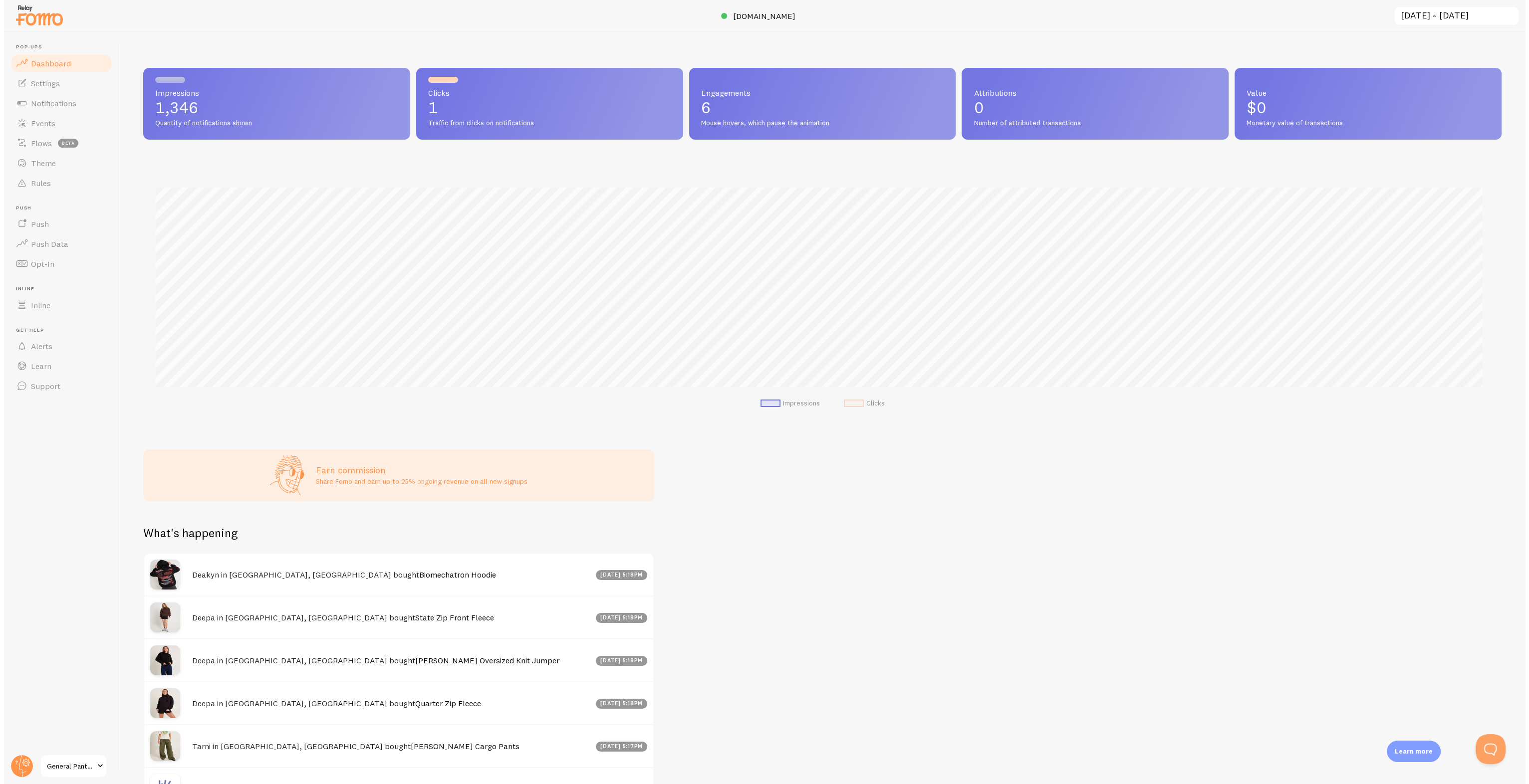
scroll to position [498737, 497770]
click at [1491, 746] on button "Open Beacon popover" at bounding box center [1493, 748] width 30 height 30
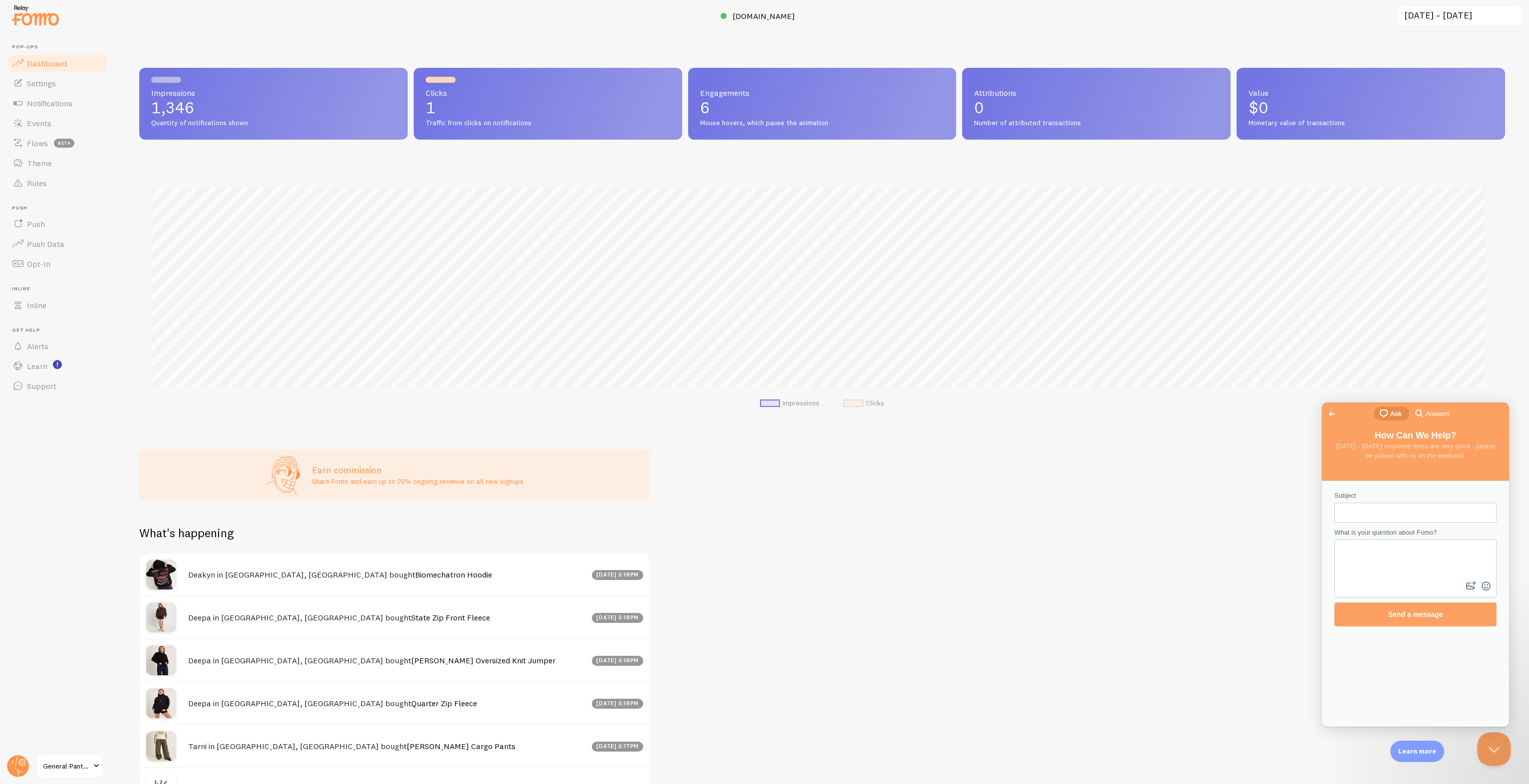
scroll to position [0, 0]
click at [1460, 418] on div "Go back chat-square Ask search-medium Answers" at bounding box center [1416, 415] width 187 height 24
click at [1429, 418] on span "Answers" at bounding box center [1437, 414] width 24 height 10
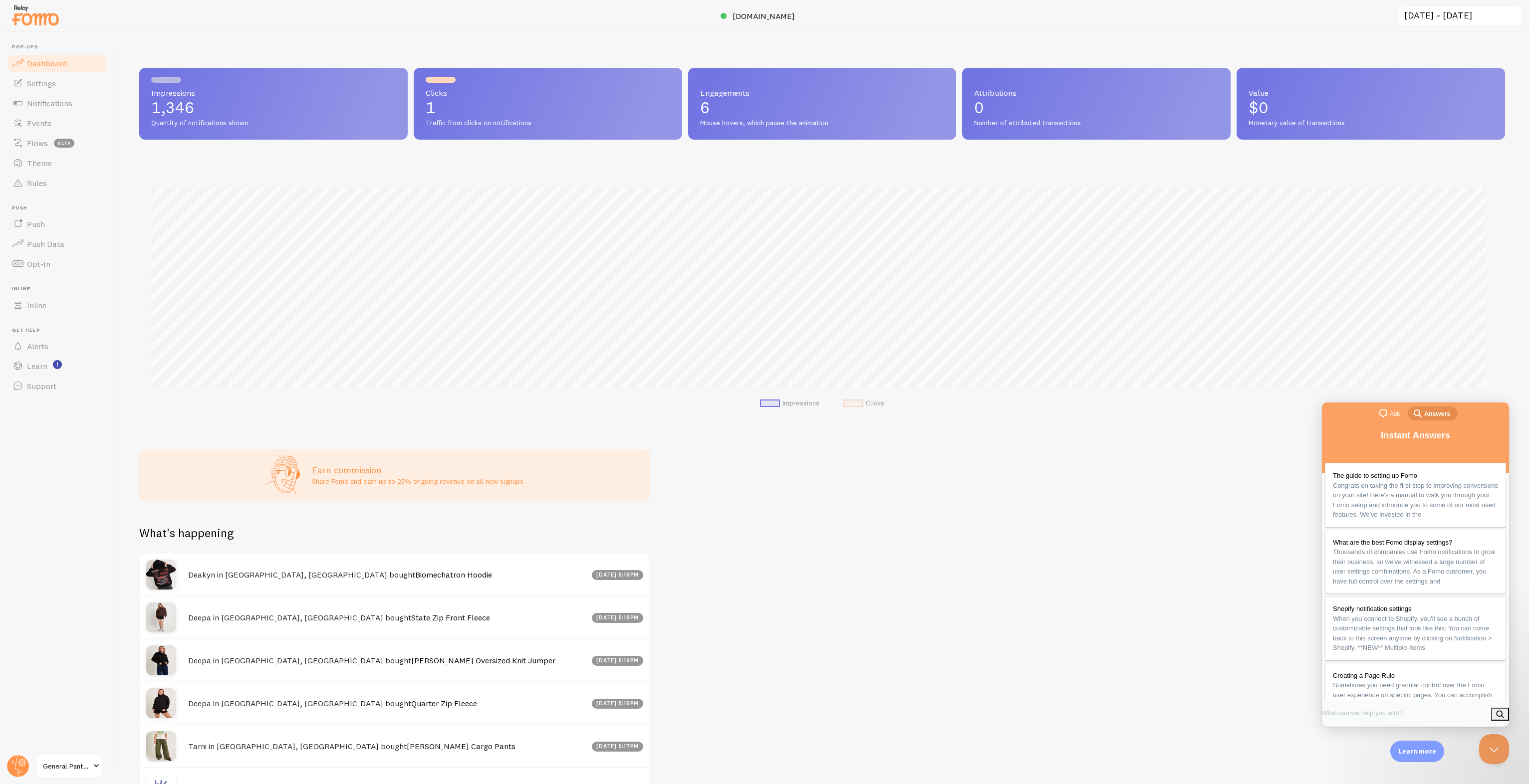
click at [1211, 501] on div "Impressions 1,346 Quantity of notifications shown Clicks 1 Traffic from clicks …" at bounding box center [822, 408] width 1414 height 752
click at [629, 534] on button "View 1 new Events" at bounding box center [618, 532] width 64 height 14
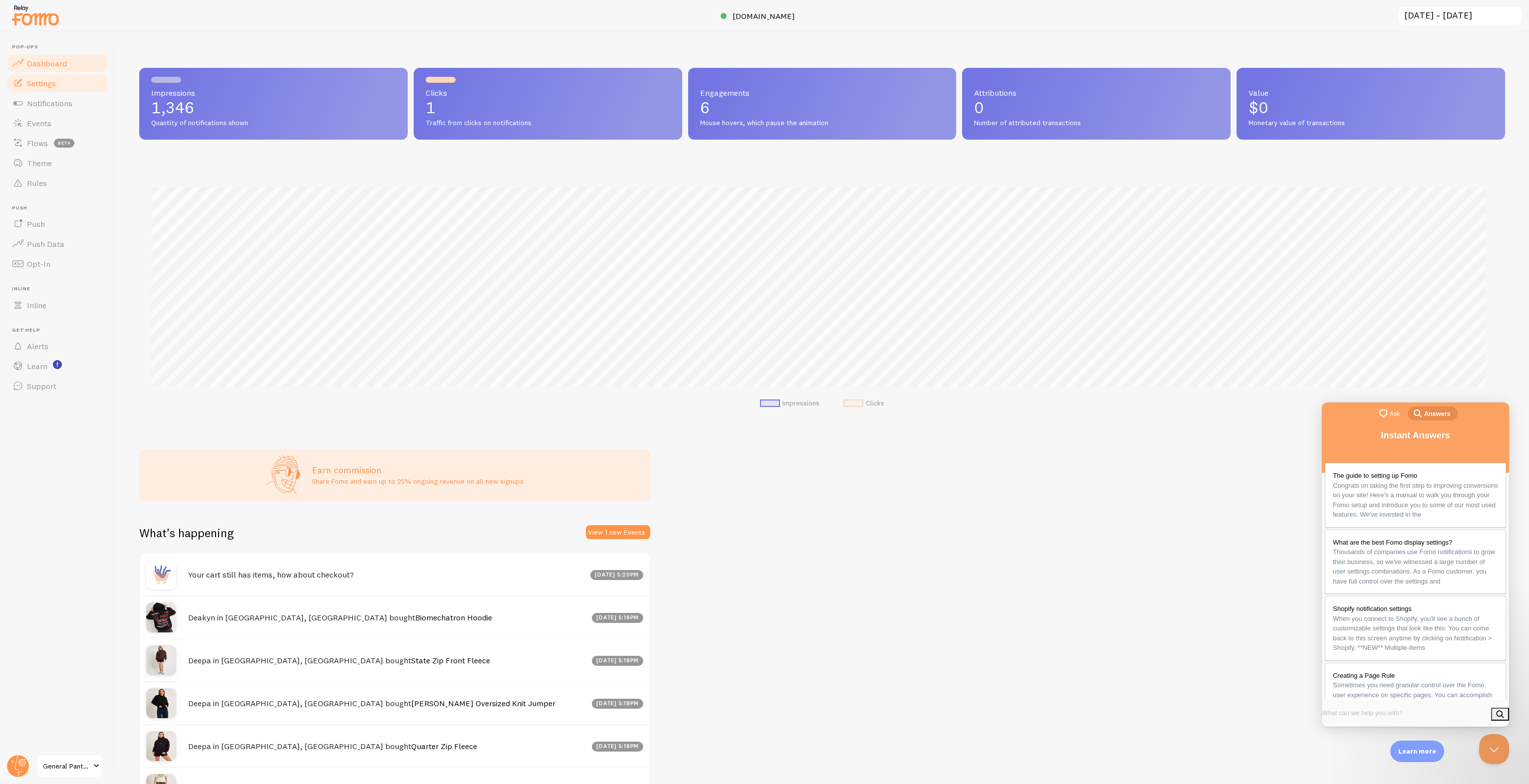
click at [84, 89] on link "Settings" at bounding box center [57, 83] width 102 height 20
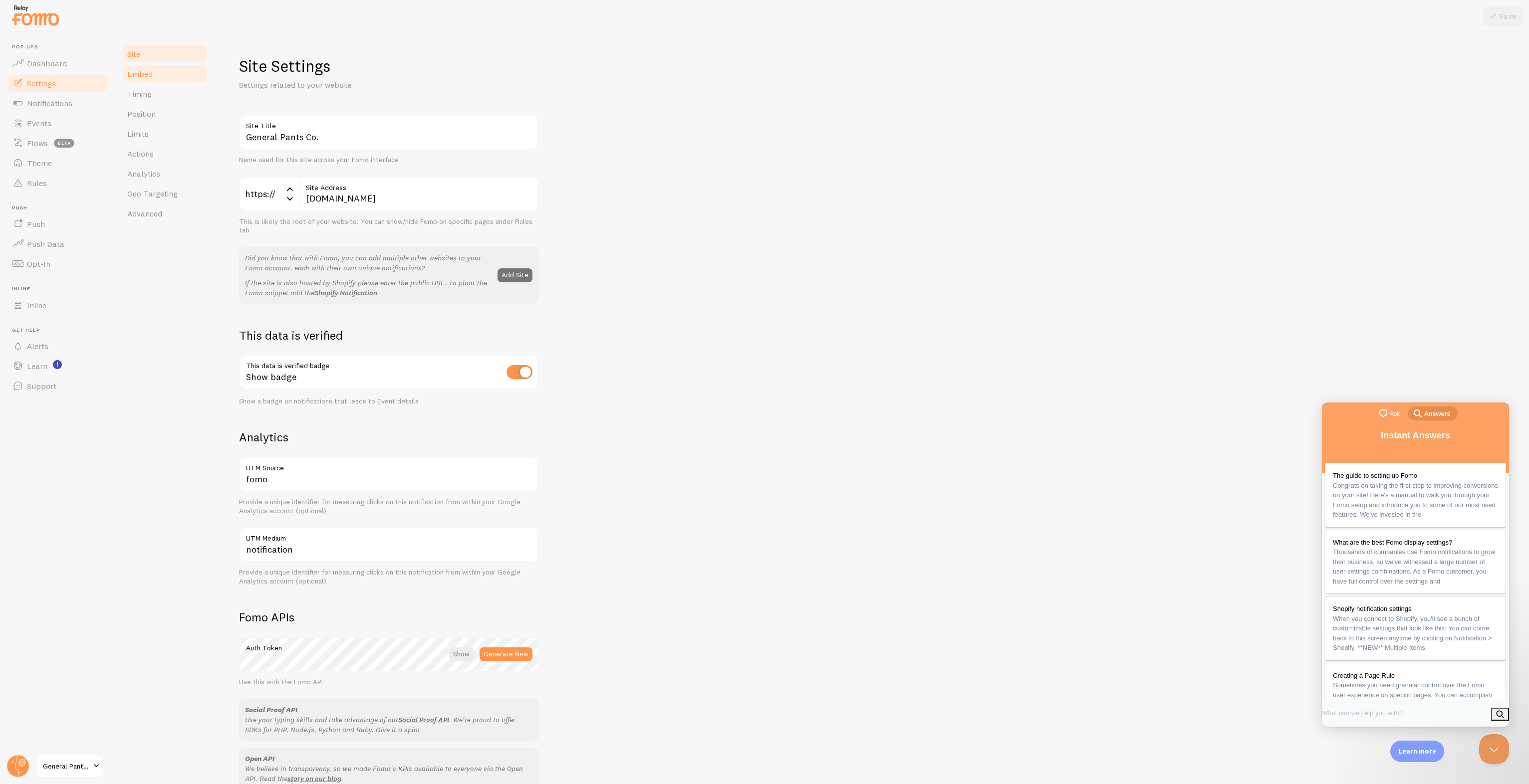
click at [124, 78] on link "Embed" at bounding box center [165, 74] width 88 height 20
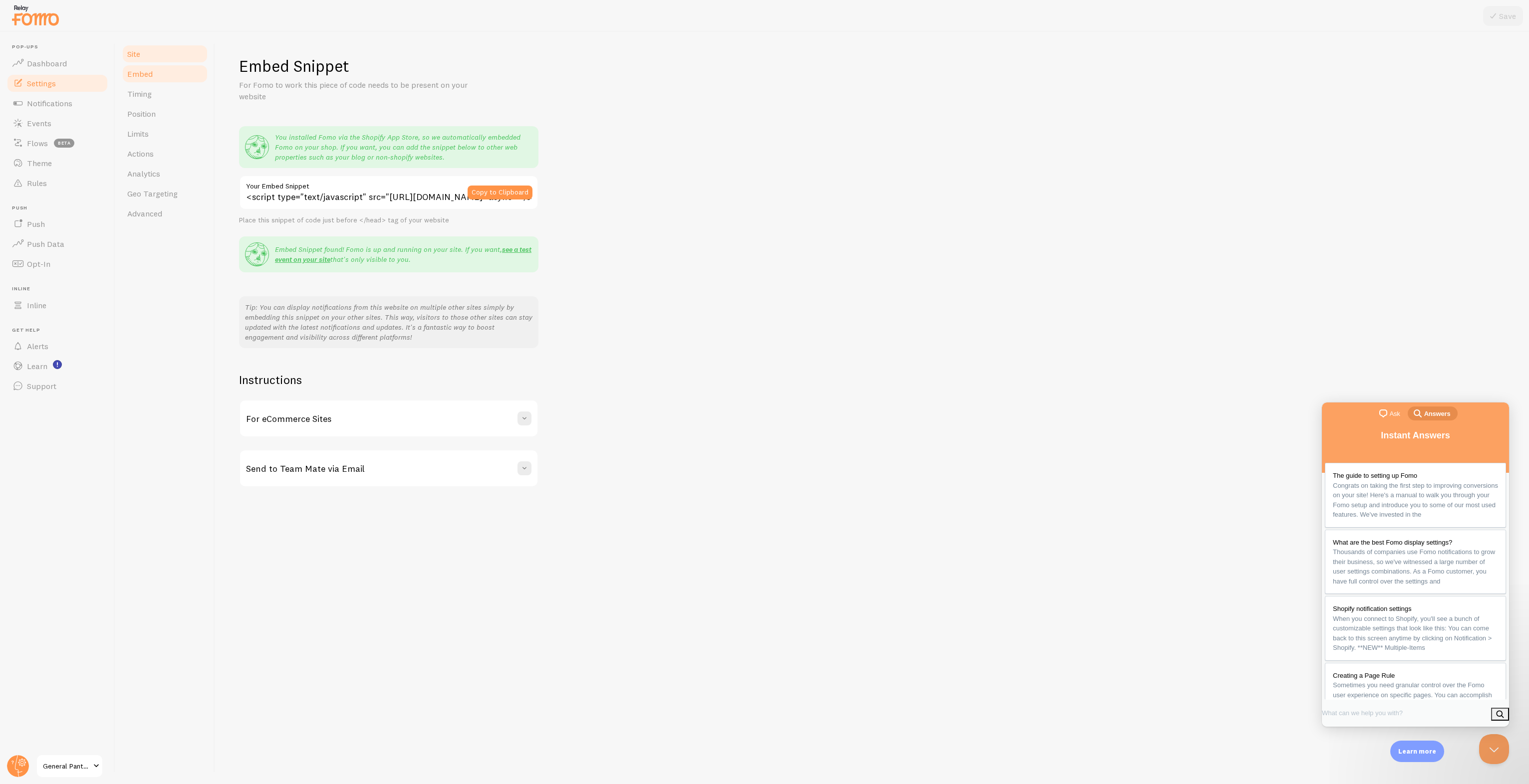
click at [149, 56] on link "Site" at bounding box center [165, 54] width 88 height 20
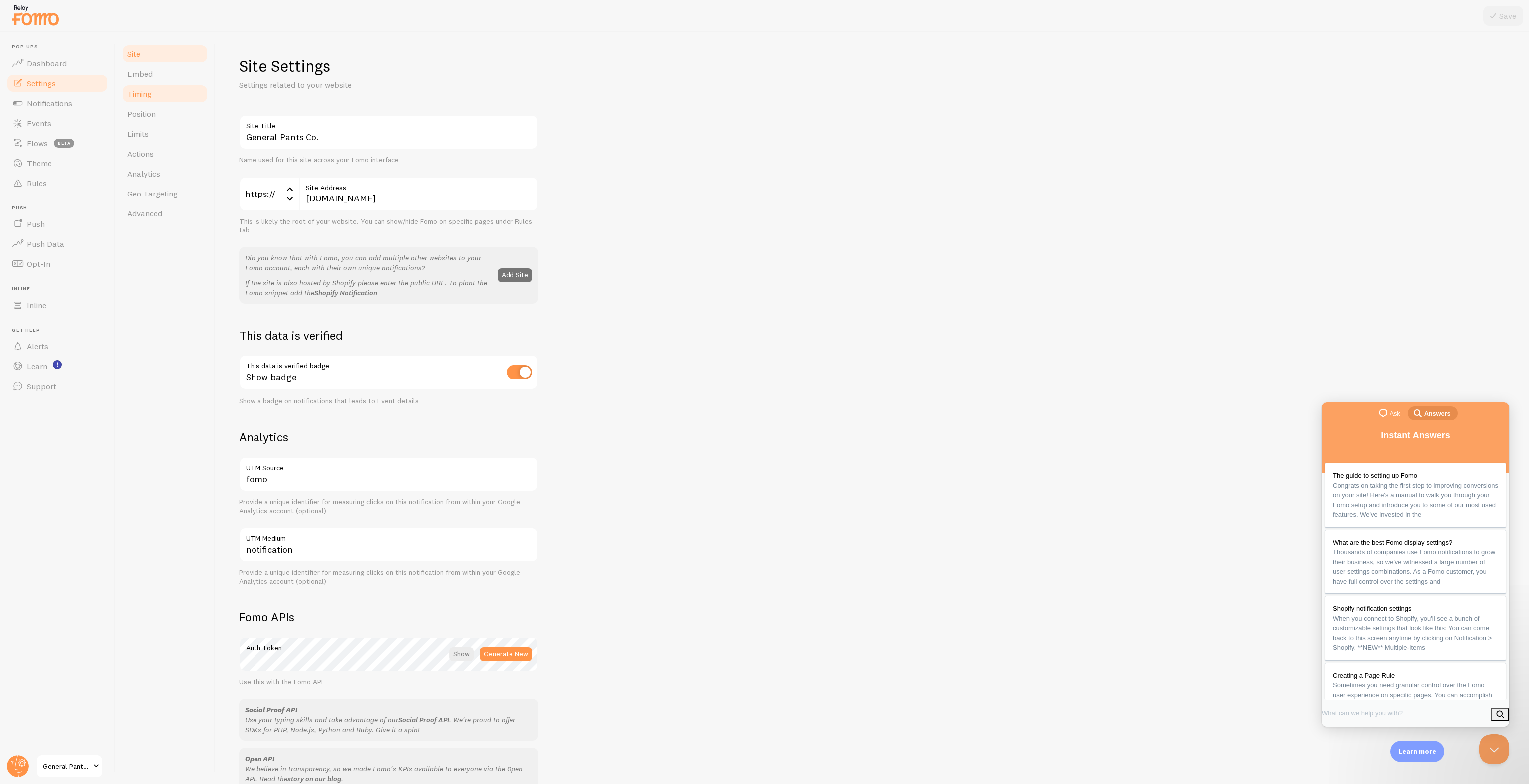
click at [146, 98] on link "Timing" at bounding box center [165, 94] width 88 height 20
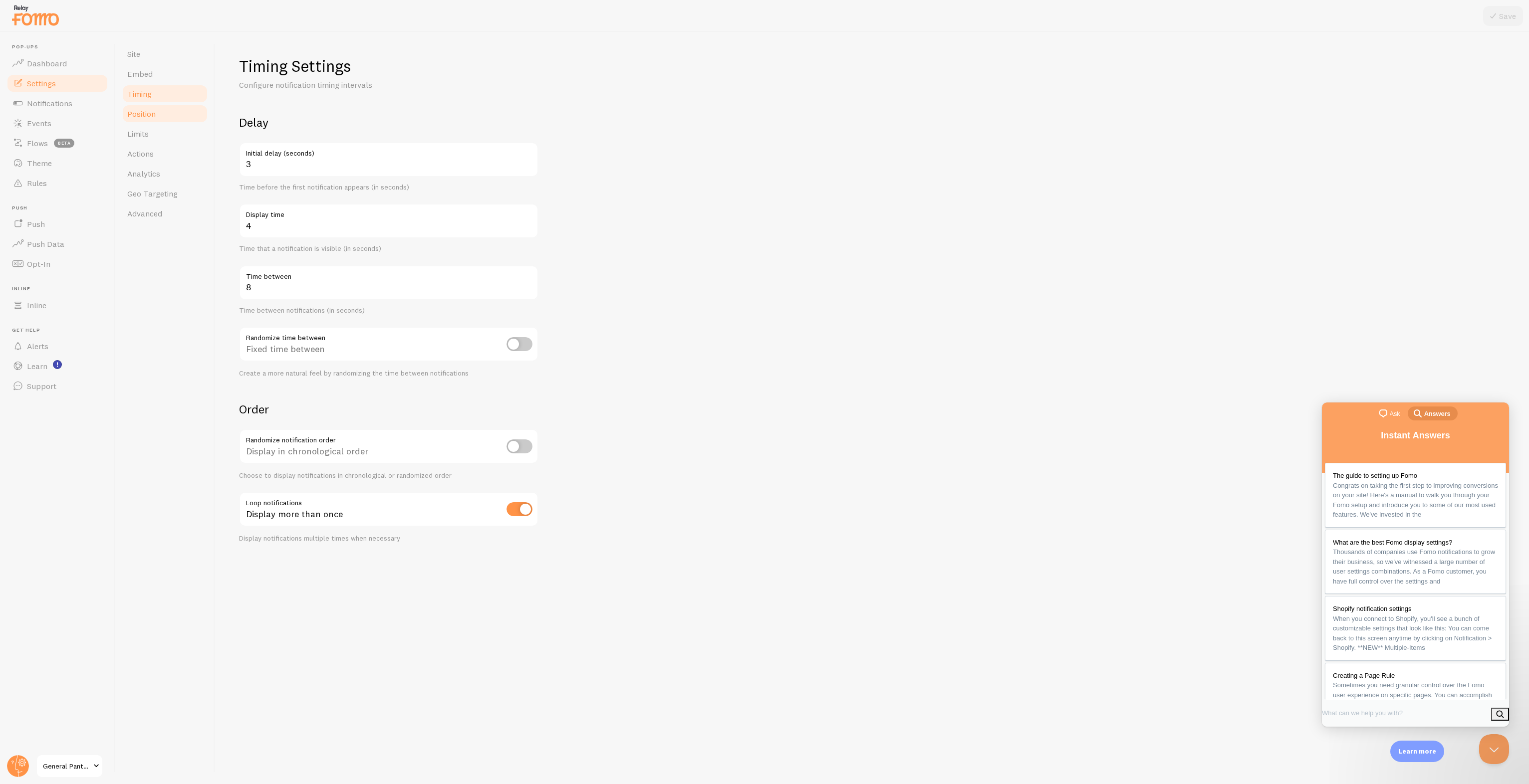
click at [146, 120] on link "Position" at bounding box center [165, 113] width 88 height 20
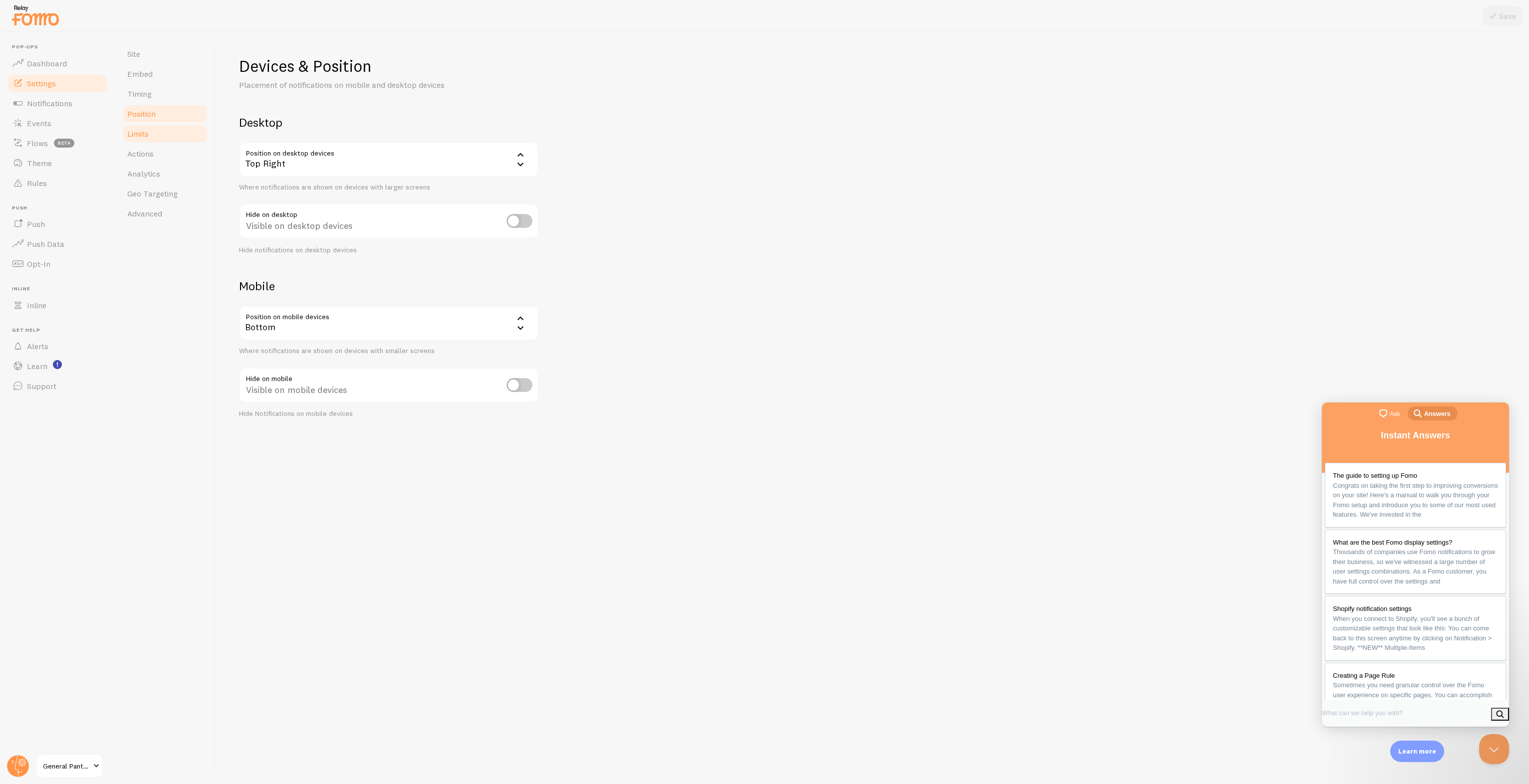
click at [142, 137] on span "Limits" at bounding box center [138, 134] width 22 height 10
click at [150, 161] on link "Actions" at bounding box center [165, 154] width 88 height 20
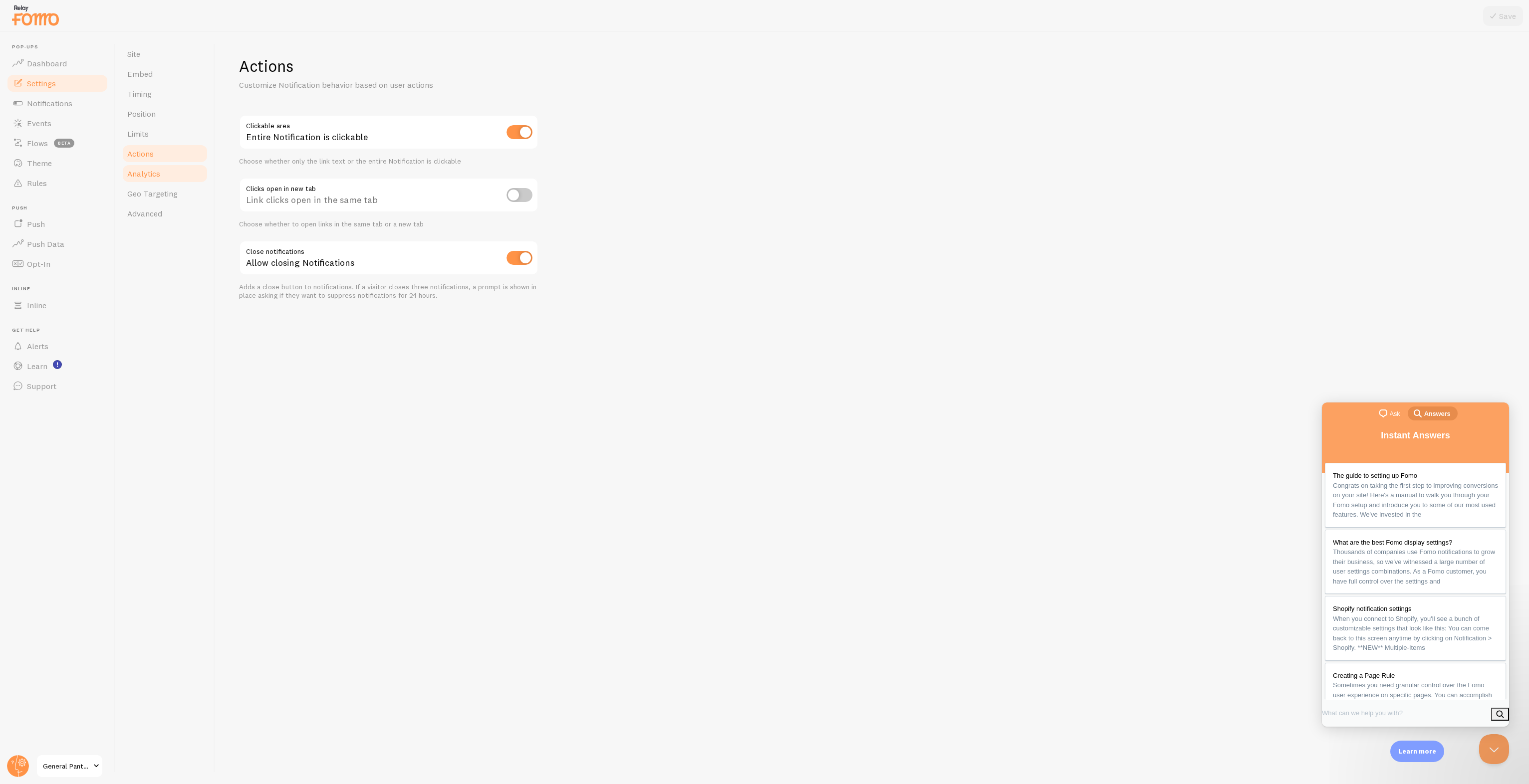
click at [153, 168] on span "Analytics" at bounding box center [143, 173] width 33 height 10
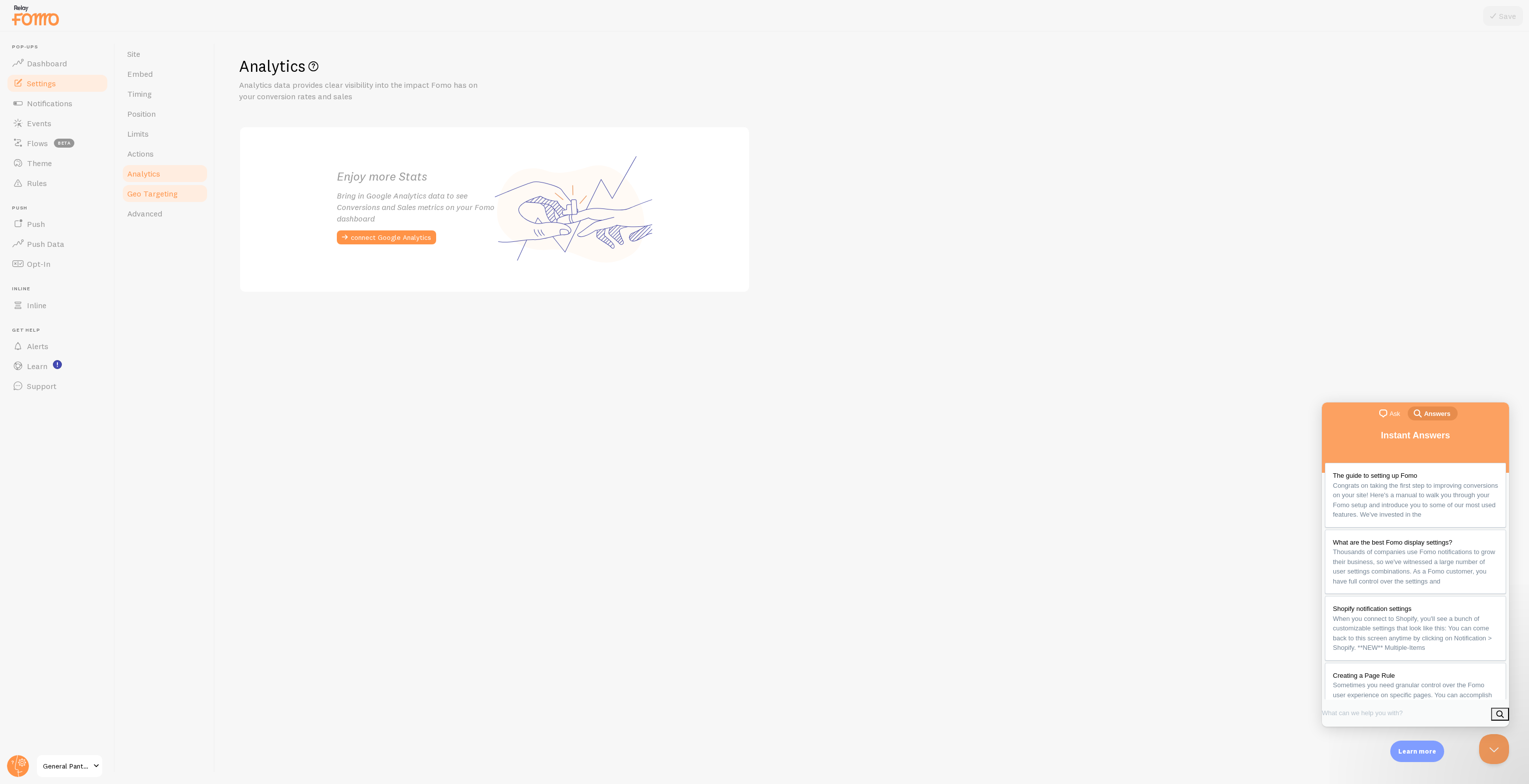
click at [161, 189] on span "Geo Targeting" at bounding box center [152, 194] width 50 height 10
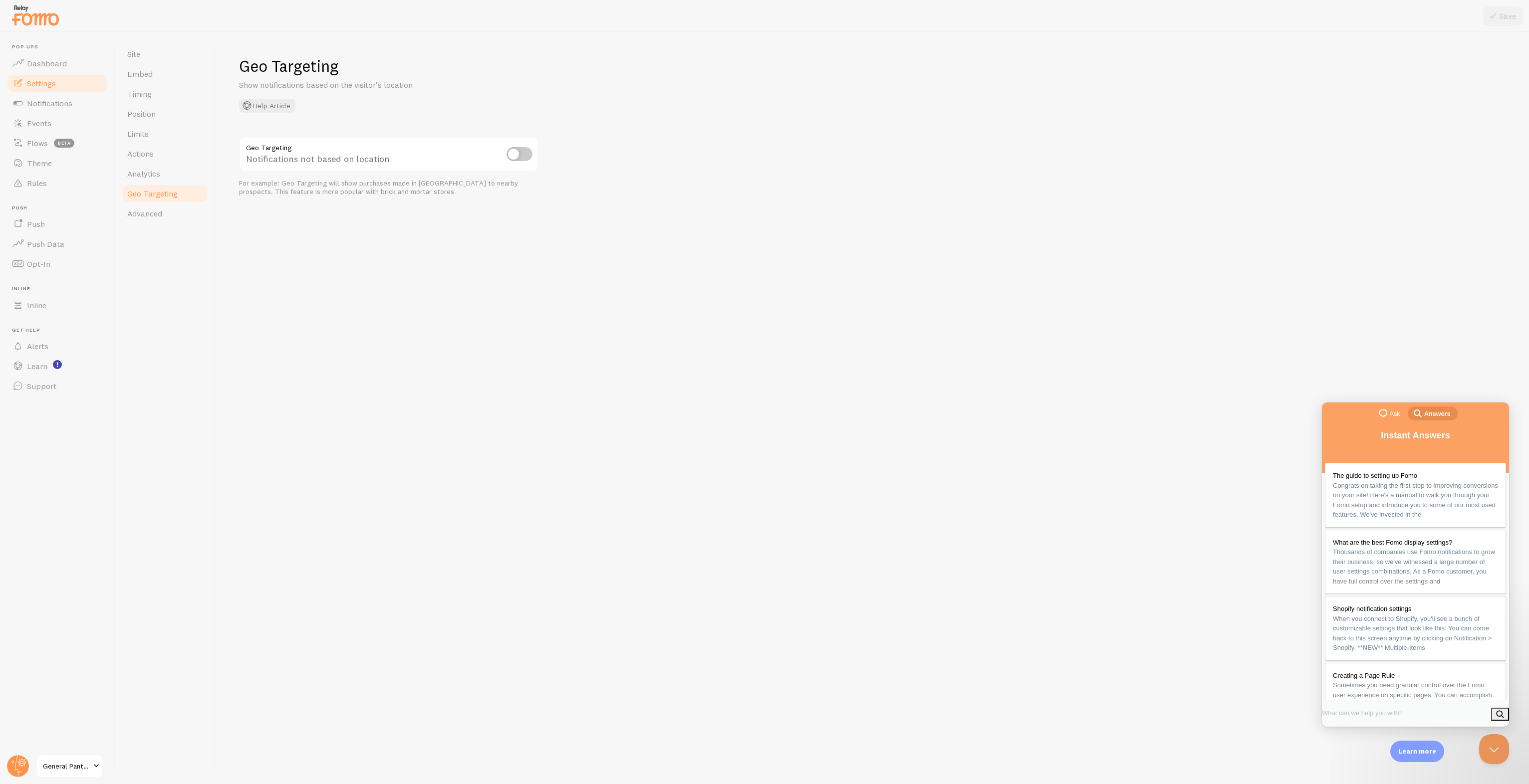
click at [169, 202] on link "Geo Targeting" at bounding box center [165, 193] width 88 height 20
click at [165, 210] on link "Advanced" at bounding box center [165, 214] width 88 height 20
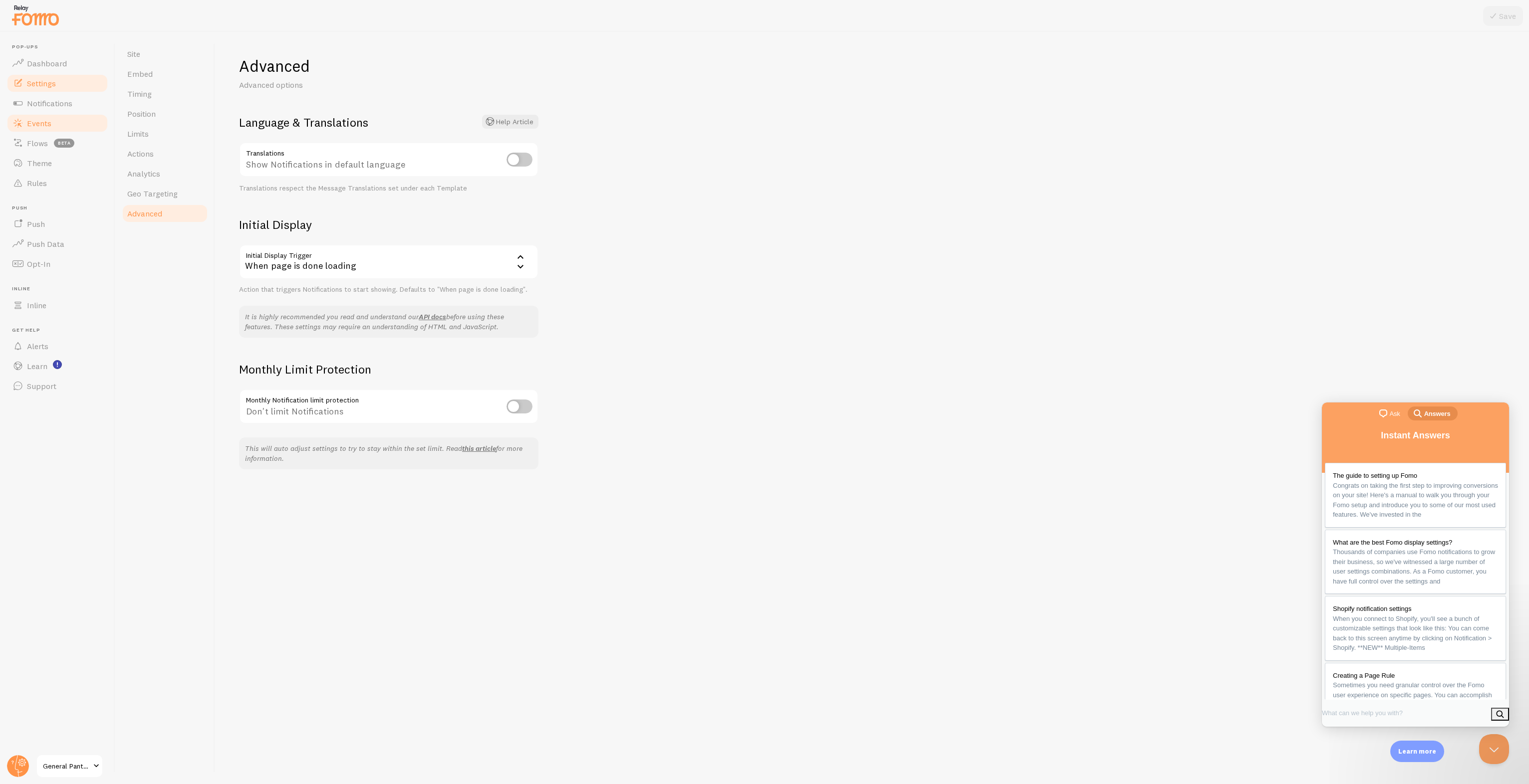
click at [50, 126] on span "Events" at bounding box center [38, 123] width 25 height 10
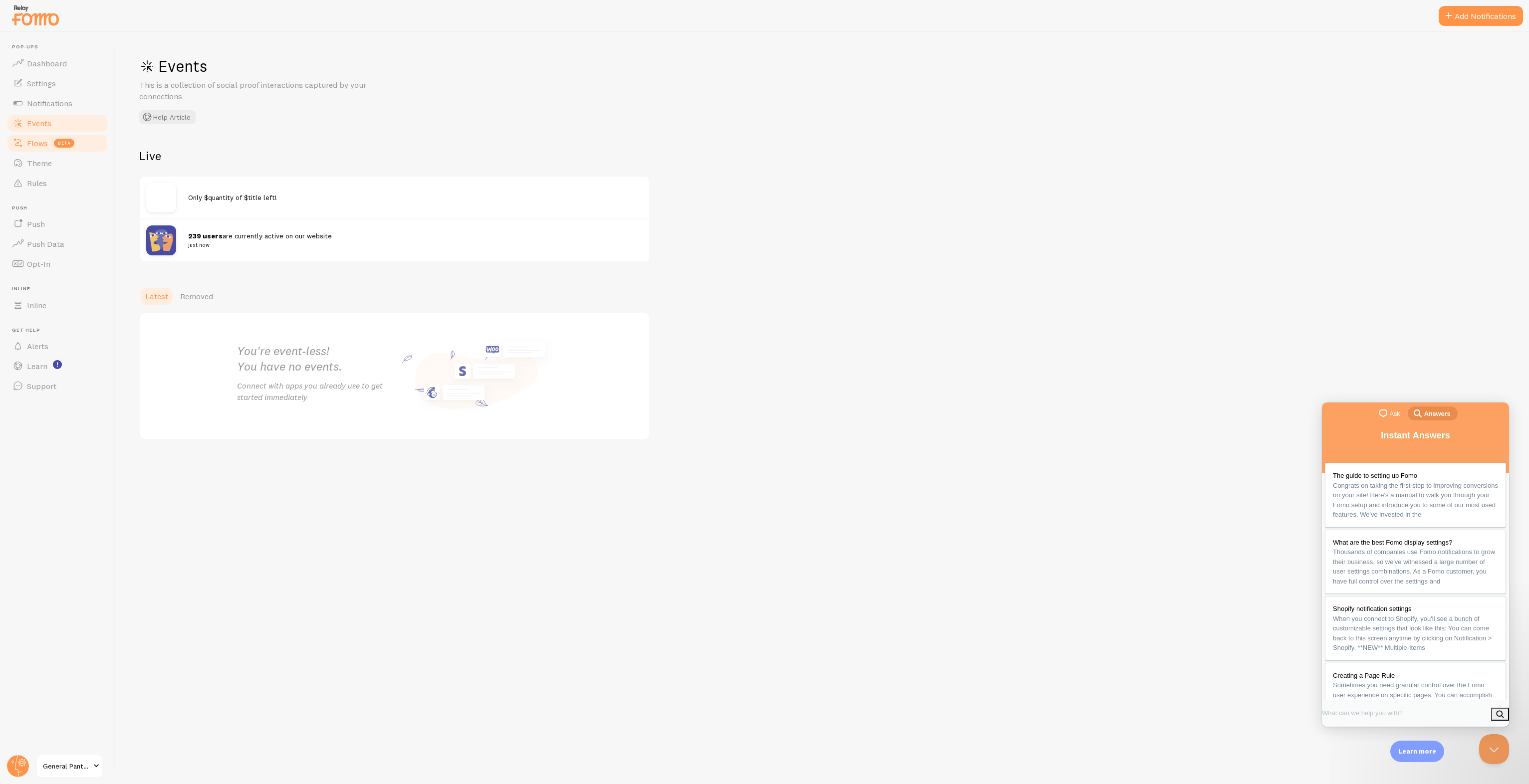
click at [61, 149] on link "Flows beta" at bounding box center [57, 143] width 102 height 20
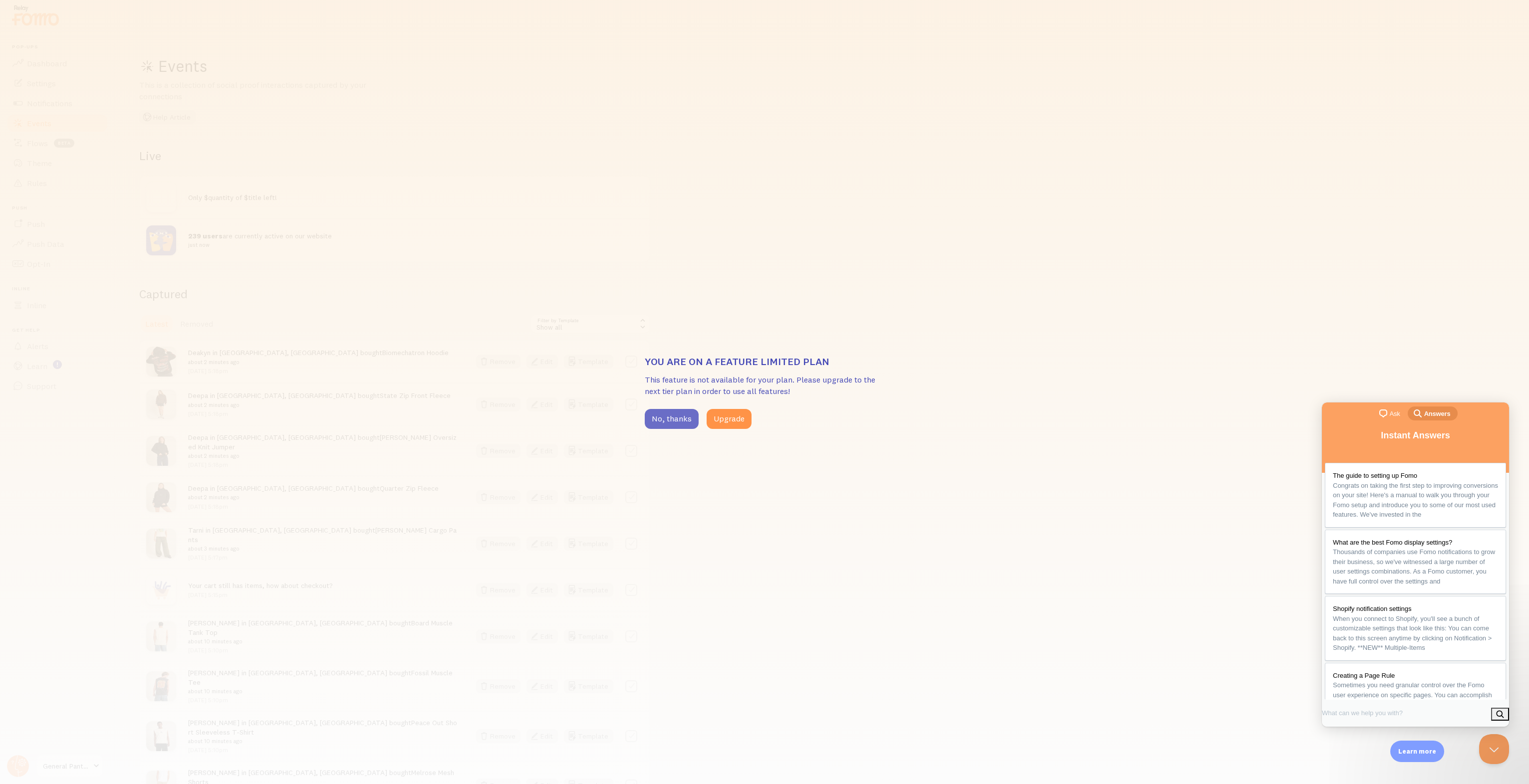
click at [679, 423] on button "No, thanks" at bounding box center [672, 419] width 54 height 20
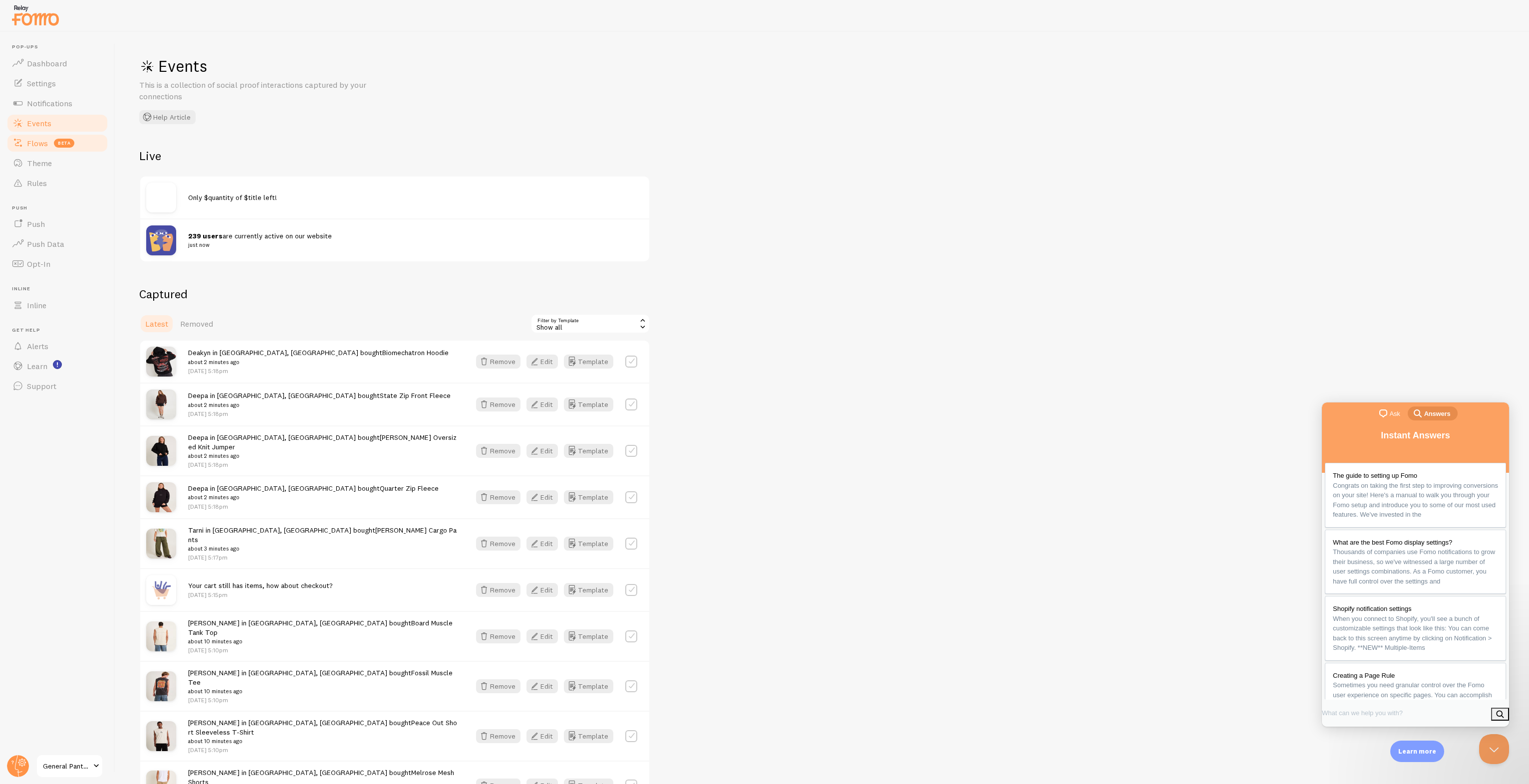
click at [58, 150] on link "Flows beta" at bounding box center [57, 143] width 102 height 20
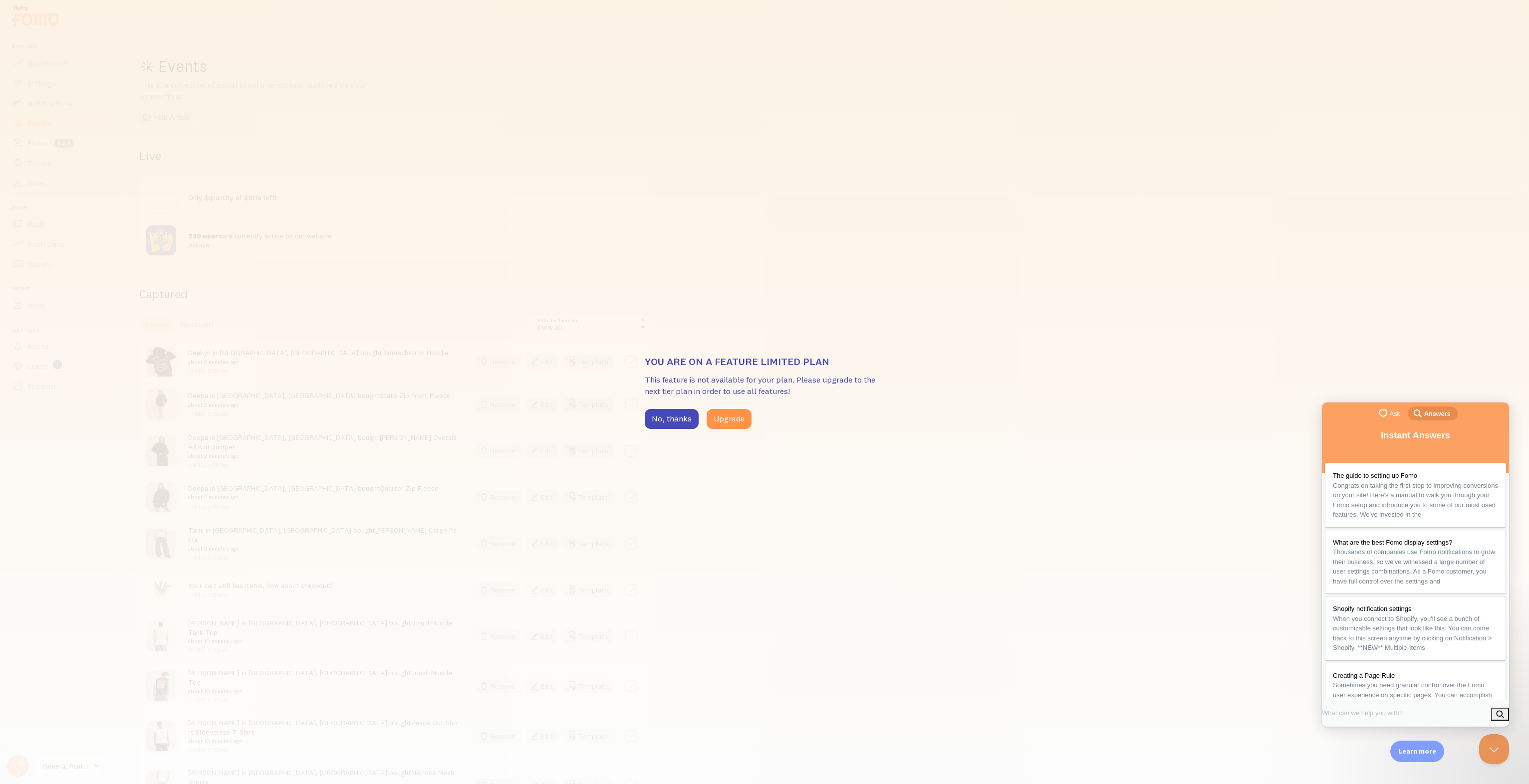
click at [64, 166] on div "You are on a feature limited plan This feature is not available for your plan. …" at bounding box center [764, 392] width 1529 height 784
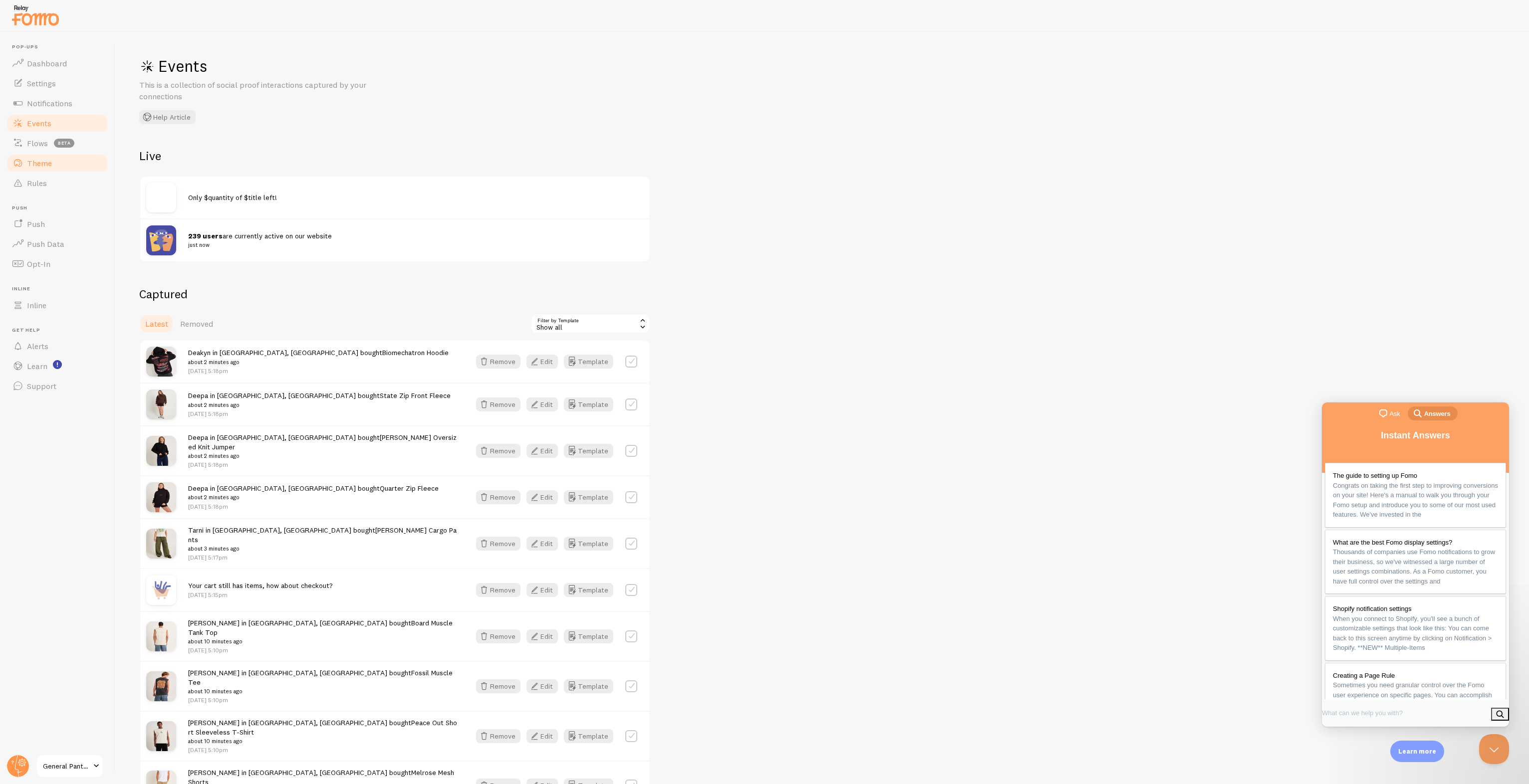
click at [84, 156] on link "Theme" at bounding box center [57, 163] width 102 height 20
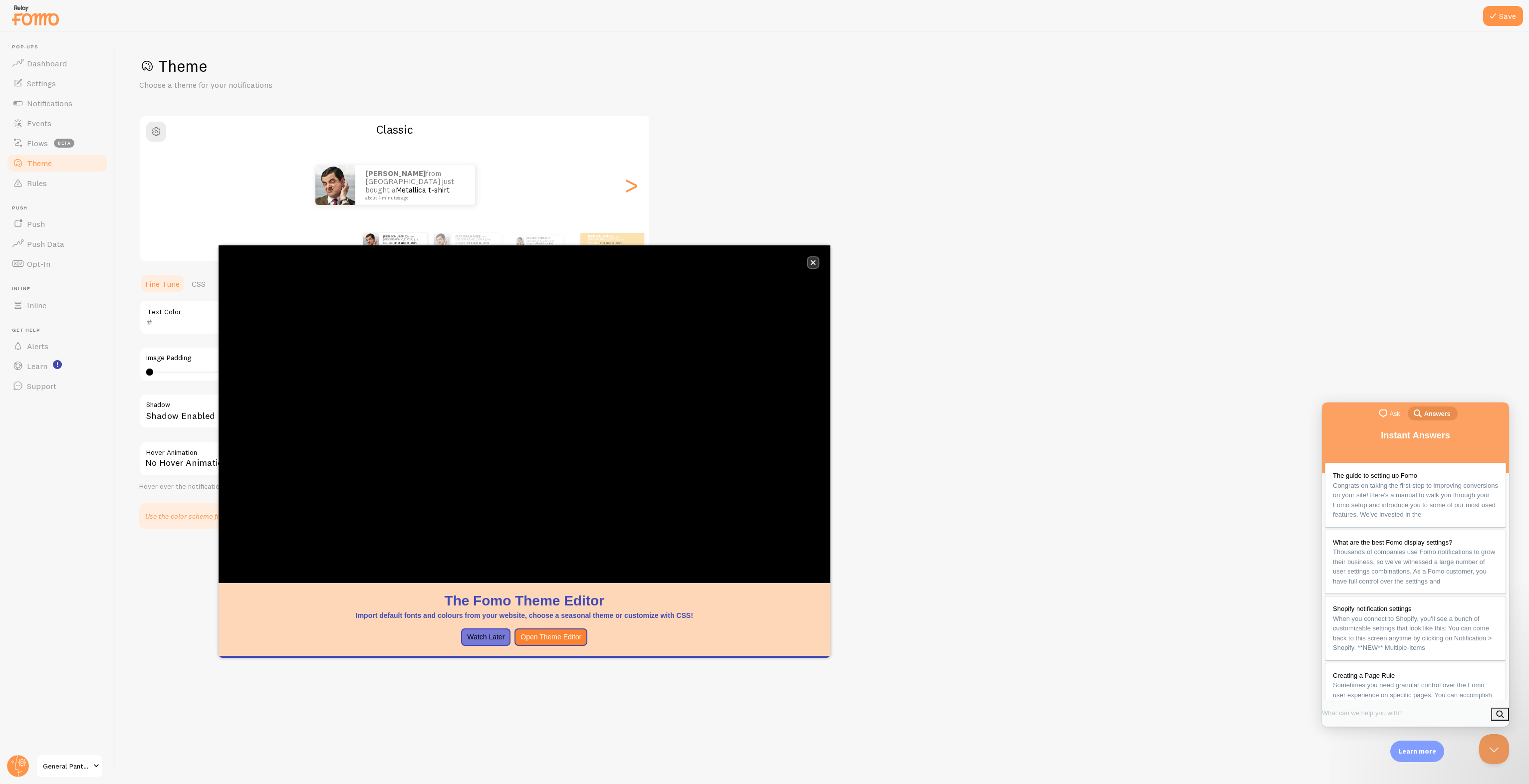
click at [812, 260] on icon "close," at bounding box center [814, 263] width 6 height 6
click at [815, 259] on button "close," at bounding box center [813, 262] width 11 height 11
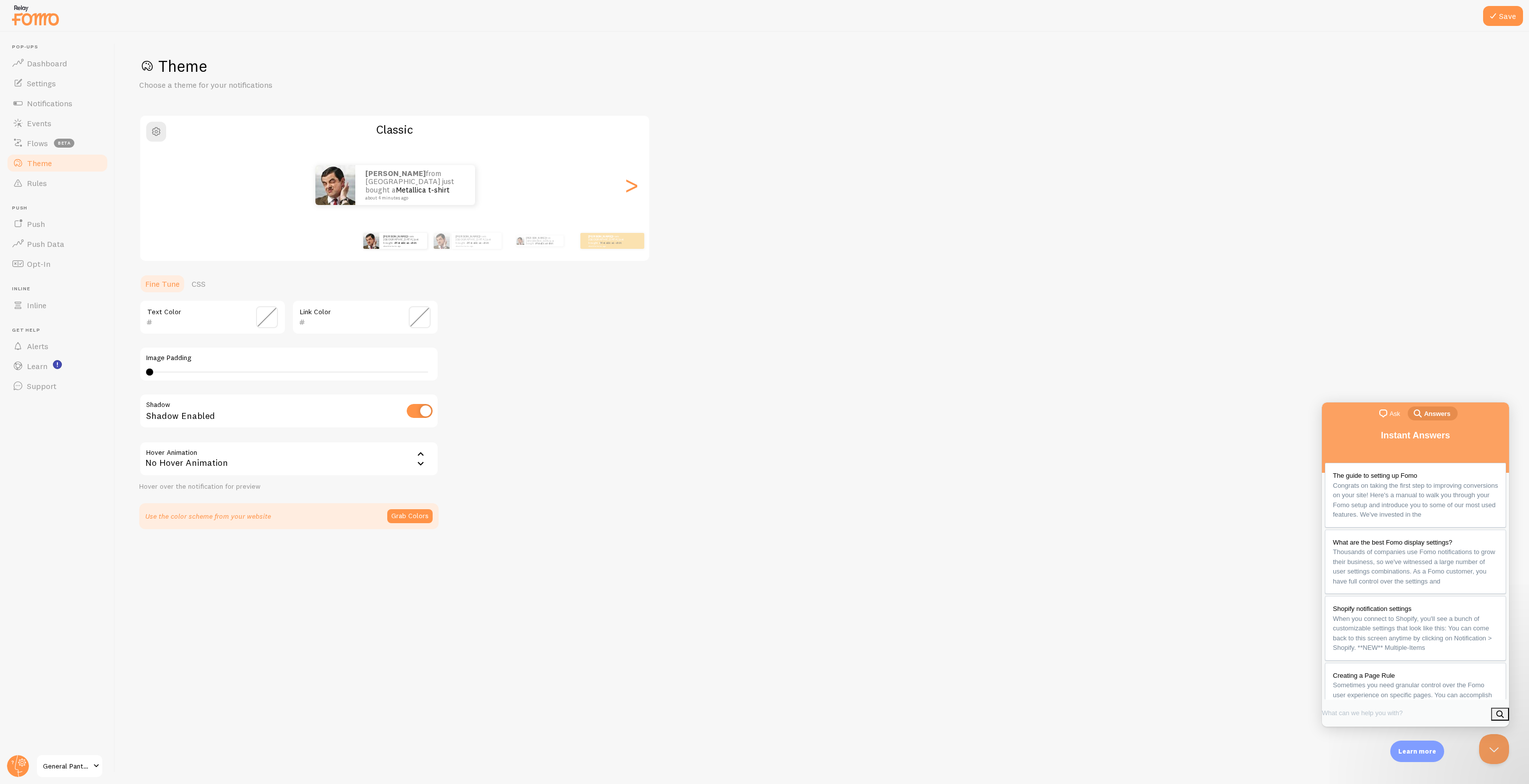
drag, startPoint x: 153, startPoint y: 369, endPoint x: 228, endPoint y: 367, distance: 75.0
click at [228, 368] on div "0 0 - undefined" at bounding box center [289, 372] width 286 height 8
drag, startPoint x: 221, startPoint y: 370, endPoint x: 90, endPoint y: 372, distance: 131.0
click at [90, 372] on main "Pop-ups Dashboard Settings Notifications Events Flows beta Theme Rules Push Pus…" at bounding box center [764, 408] width 1529 height 752
type input "0"
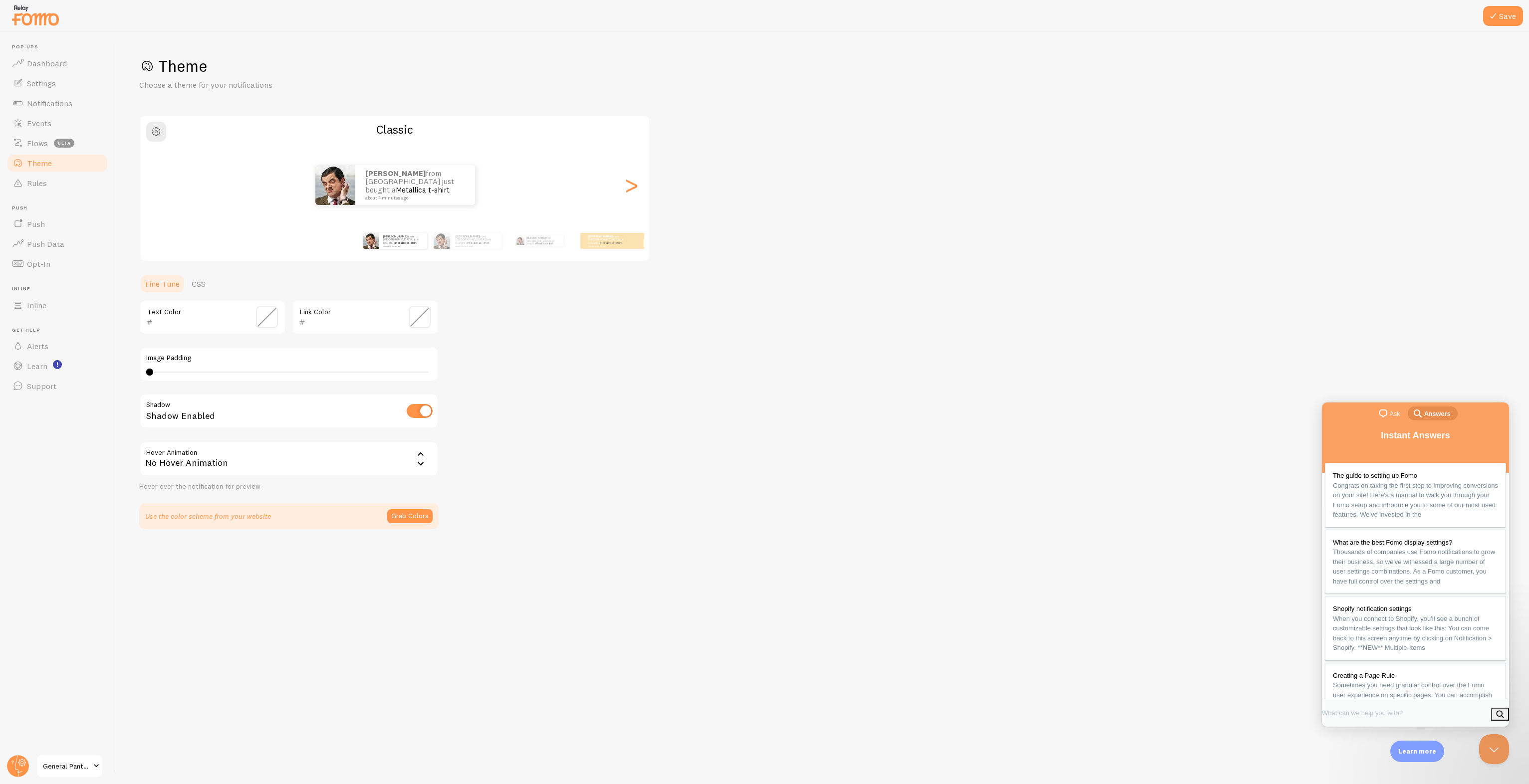
drag, startPoint x: 223, startPoint y: 370, endPoint x: 146, endPoint y: 373, distance: 77.1
click at [146, 373] on div at bounding box center [149, 371] width 7 height 7
click at [626, 194] on div ">" at bounding box center [632, 184] width 12 height 72
click at [628, 182] on div ">" at bounding box center [632, 184] width 12 height 72
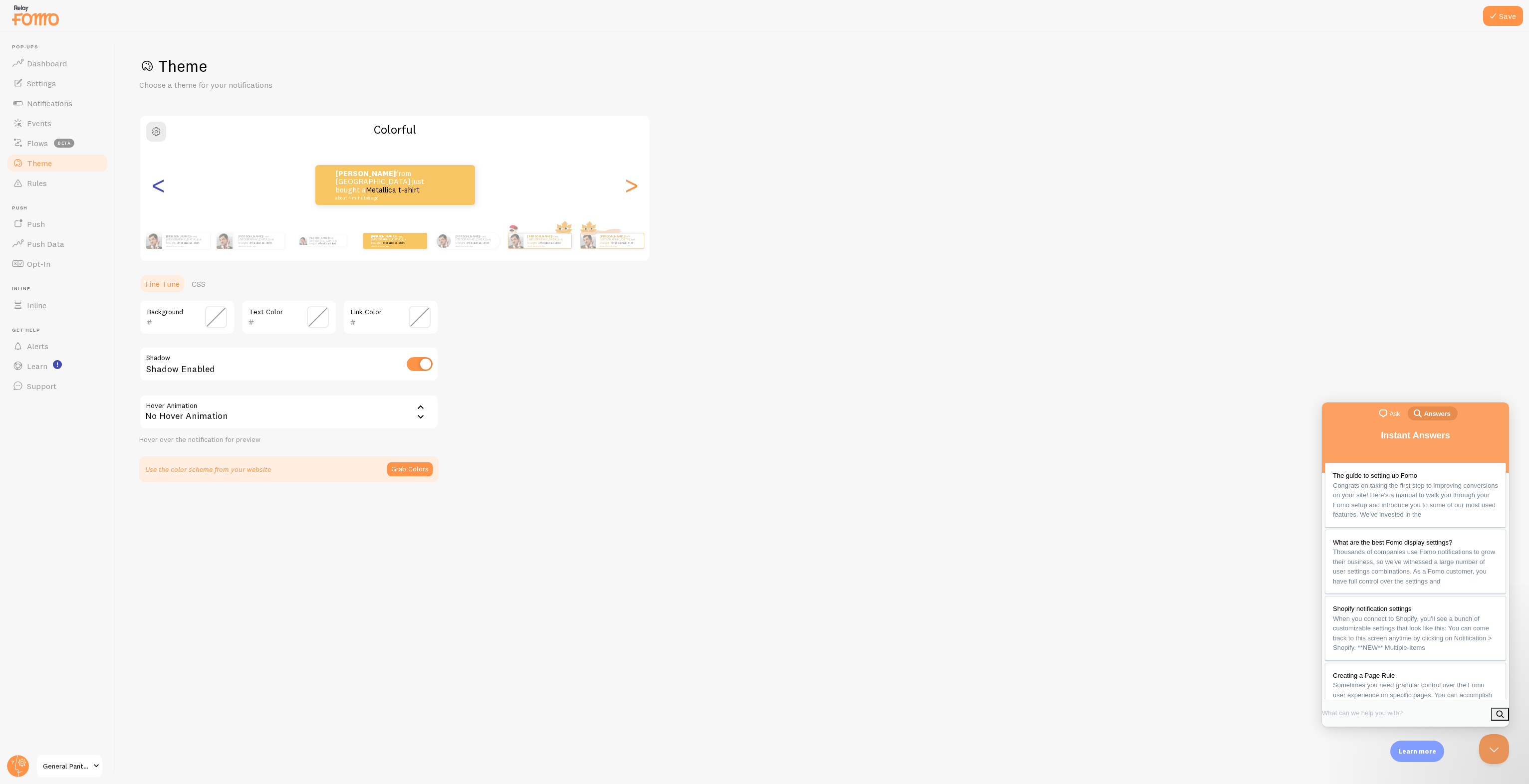
click at [165, 187] on div "<" at bounding box center [159, 184] width 12 height 72
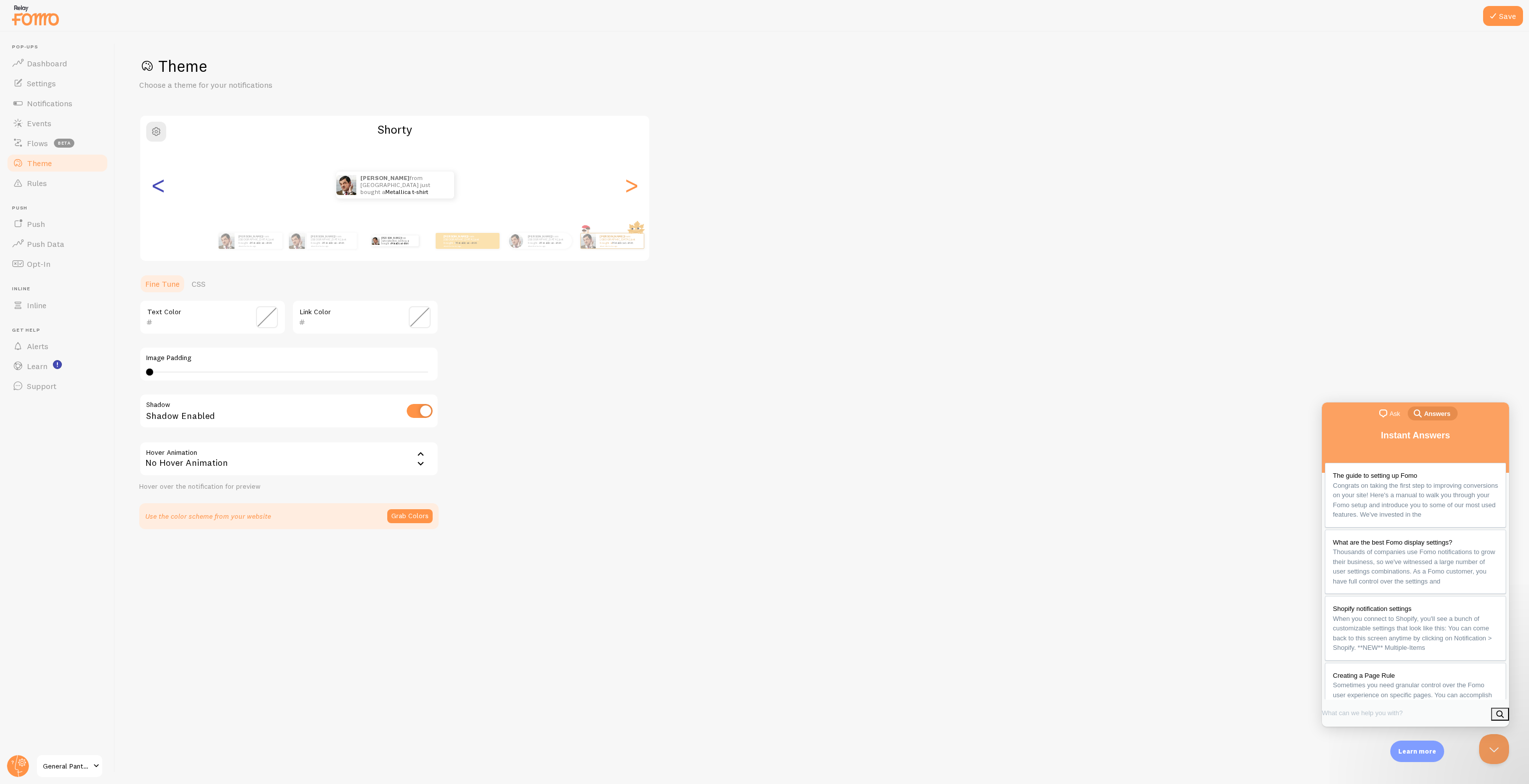
click at [165, 187] on div "<" at bounding box center [159, 184] width 12 height 72
click at [626, 189] on div ">" at bounding box center [632, 184] width 12 height 72
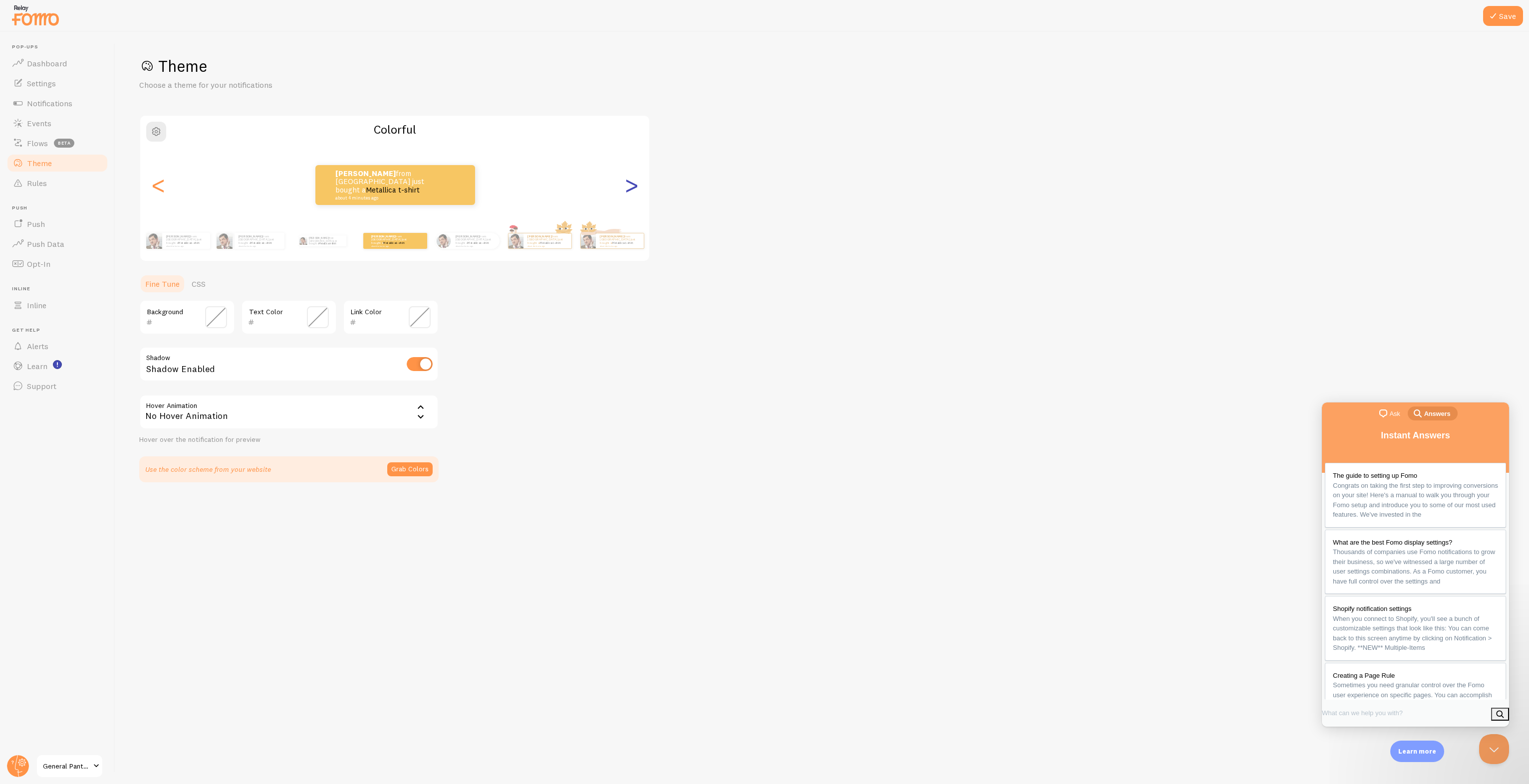
click at [626, 189] on div ">" at bounding box center [632, 184] width 12 height 72
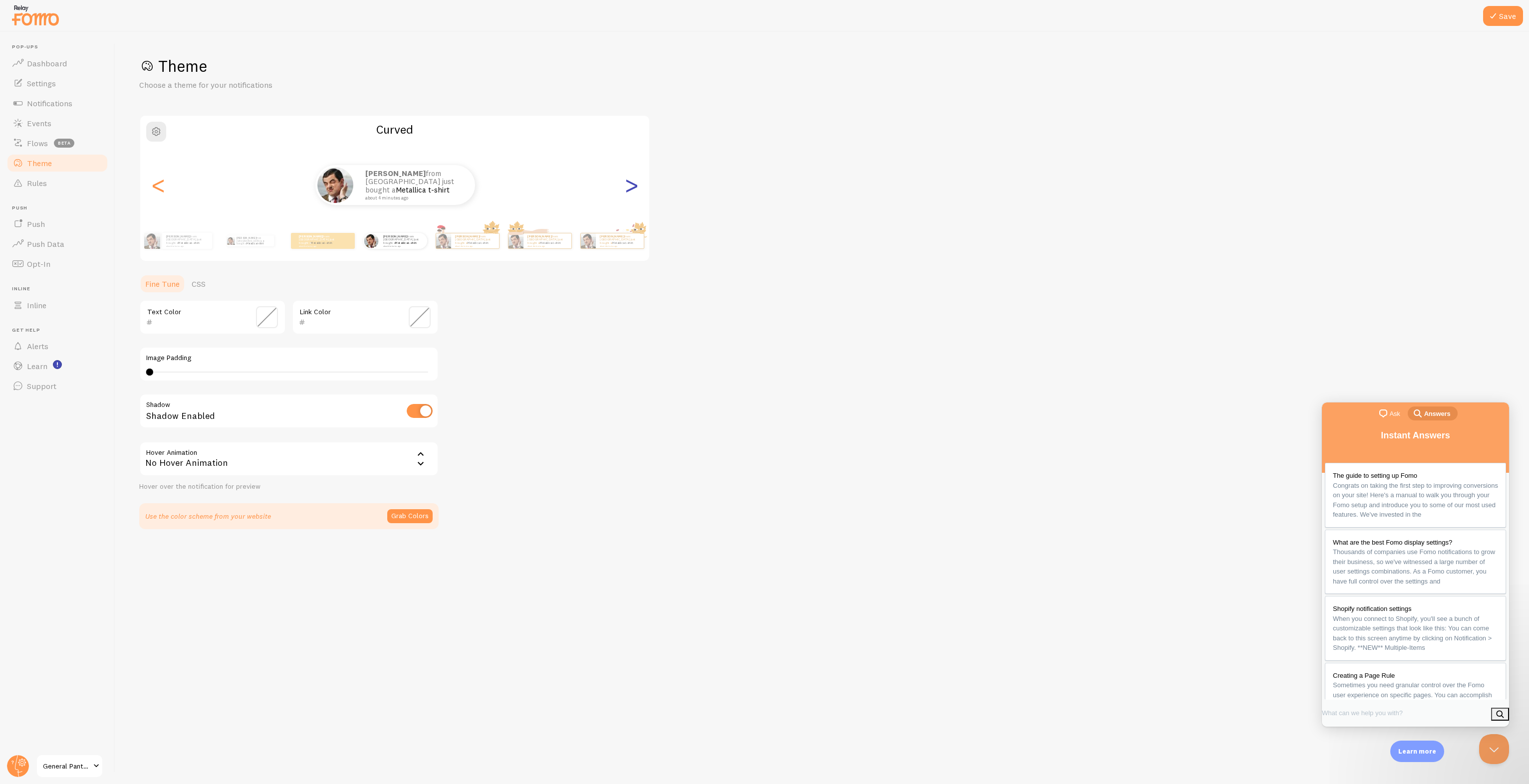
click at [626, 189] on div ">" at bounding box center [632, 184] width 12 height 72
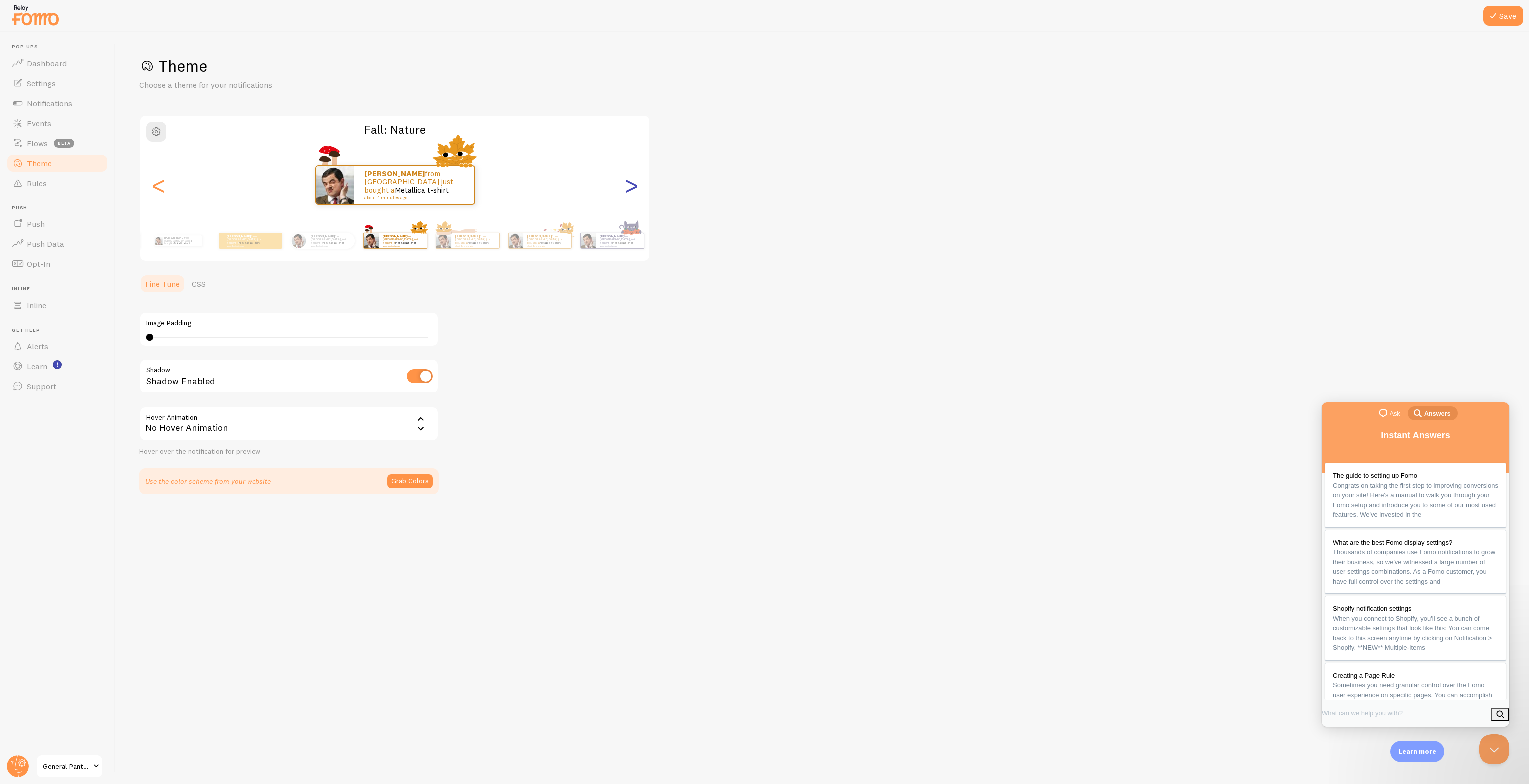
type input "0"
click at [628, 184] on div ">" at bounding box center [632, 184] width 12 height 72
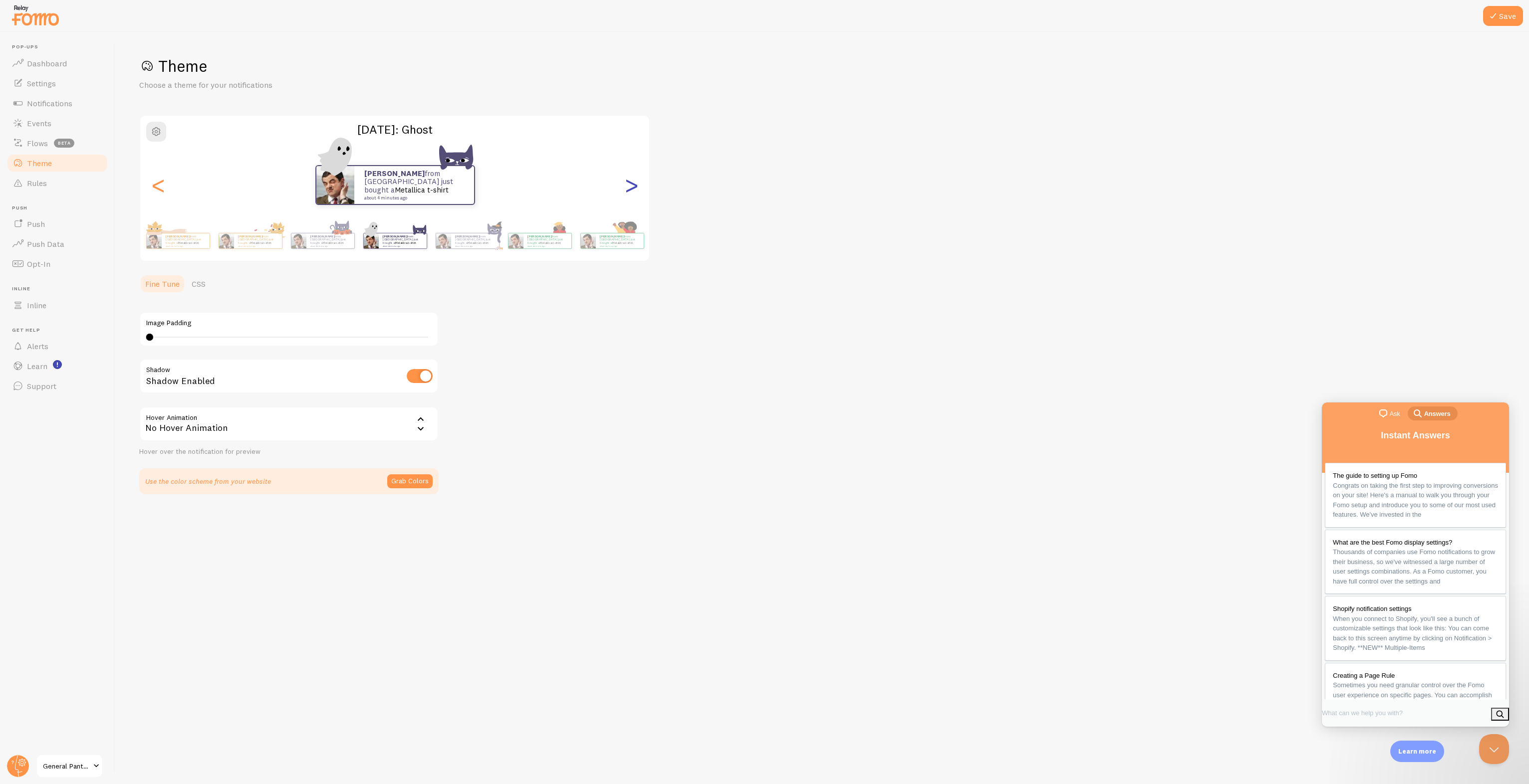
click at [628, 184] on div ">" at bounding box center [632, 184] width 12 height 72
click at [628, 186] on div ">" at bounding box center [632, 184] width 12 height 72
click at [627, 185] on div ">" at bounding box center [632, 184] width 12 height 72
click at [647, 182] on div "Hans from Australia just bought a Metallica t-shirt about 4 minutes ago" at bounding box center [394, 185] width 509 height 40
click at [641, 190] on div "Hans from Australia just bought a Metallica t-shirt about 4 minutes ago" at bounding box center [394, 185] width 509 height 40
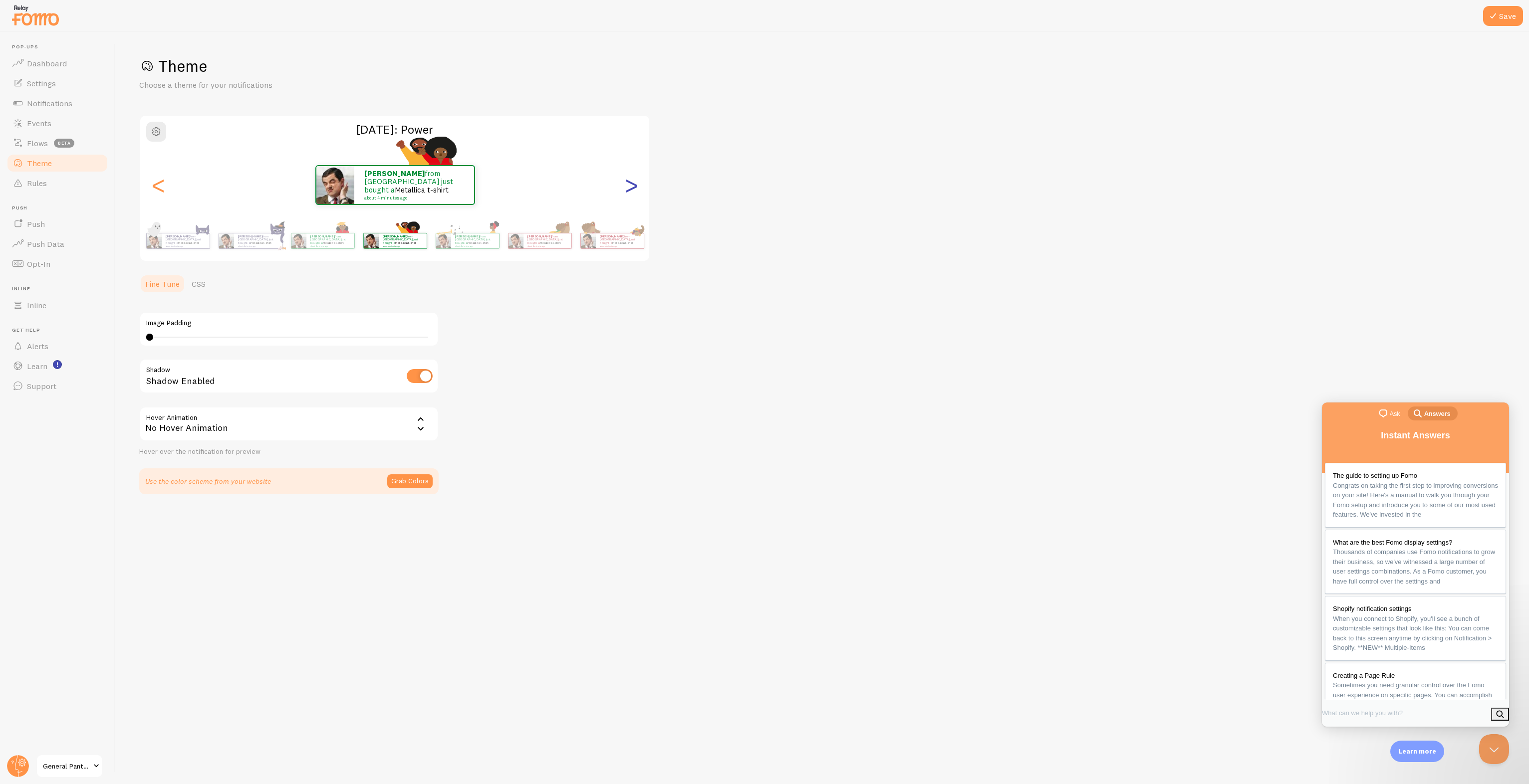
click at [635, 190] on div ">" at bounding box center [632, 184] width 12 height 72
click at [632, 195] on div ">" at bounding box center [632, 184] width 12 height 72
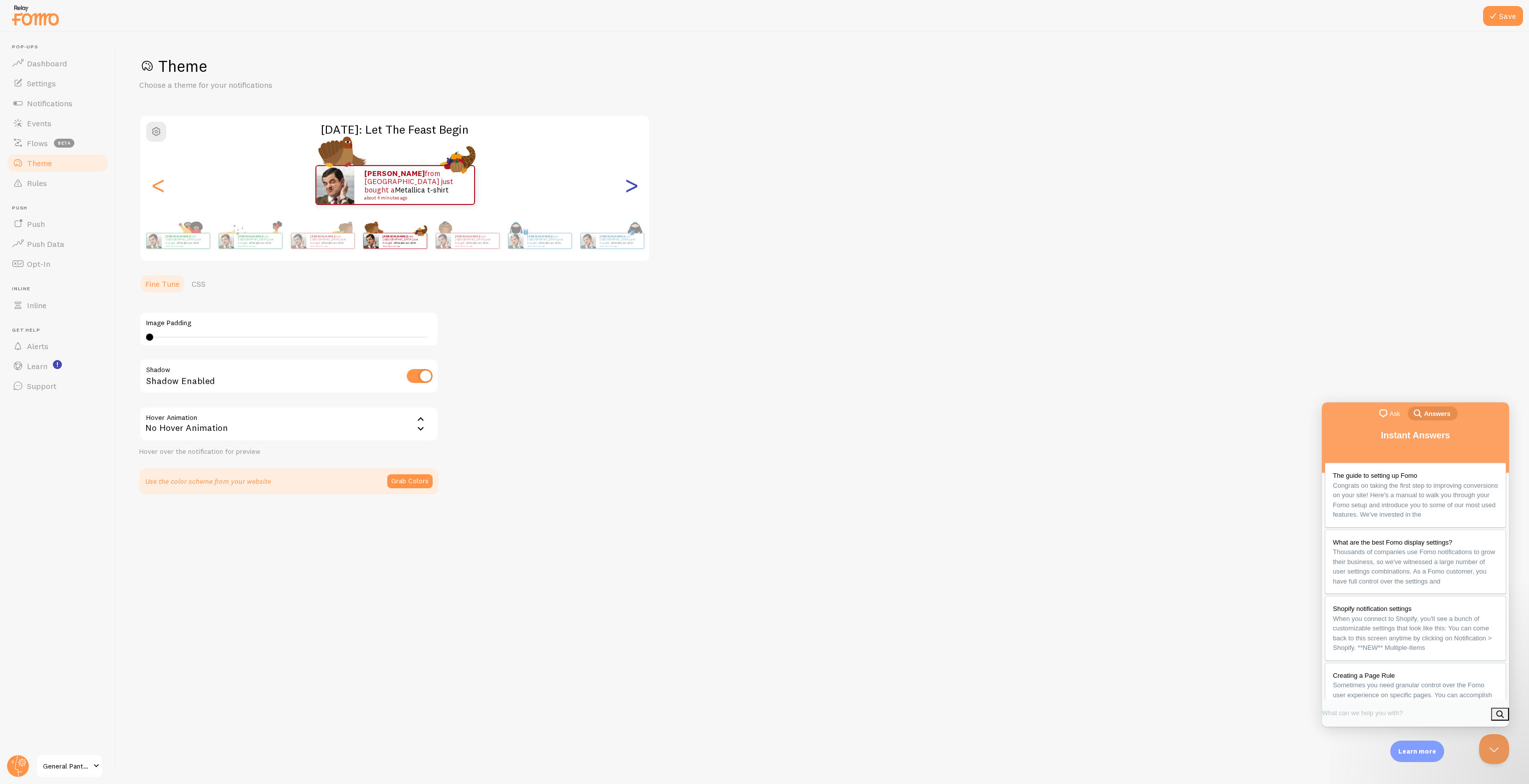
click at [631, 195] on div ">" at bounding box center [632, 184] width 12 height 72
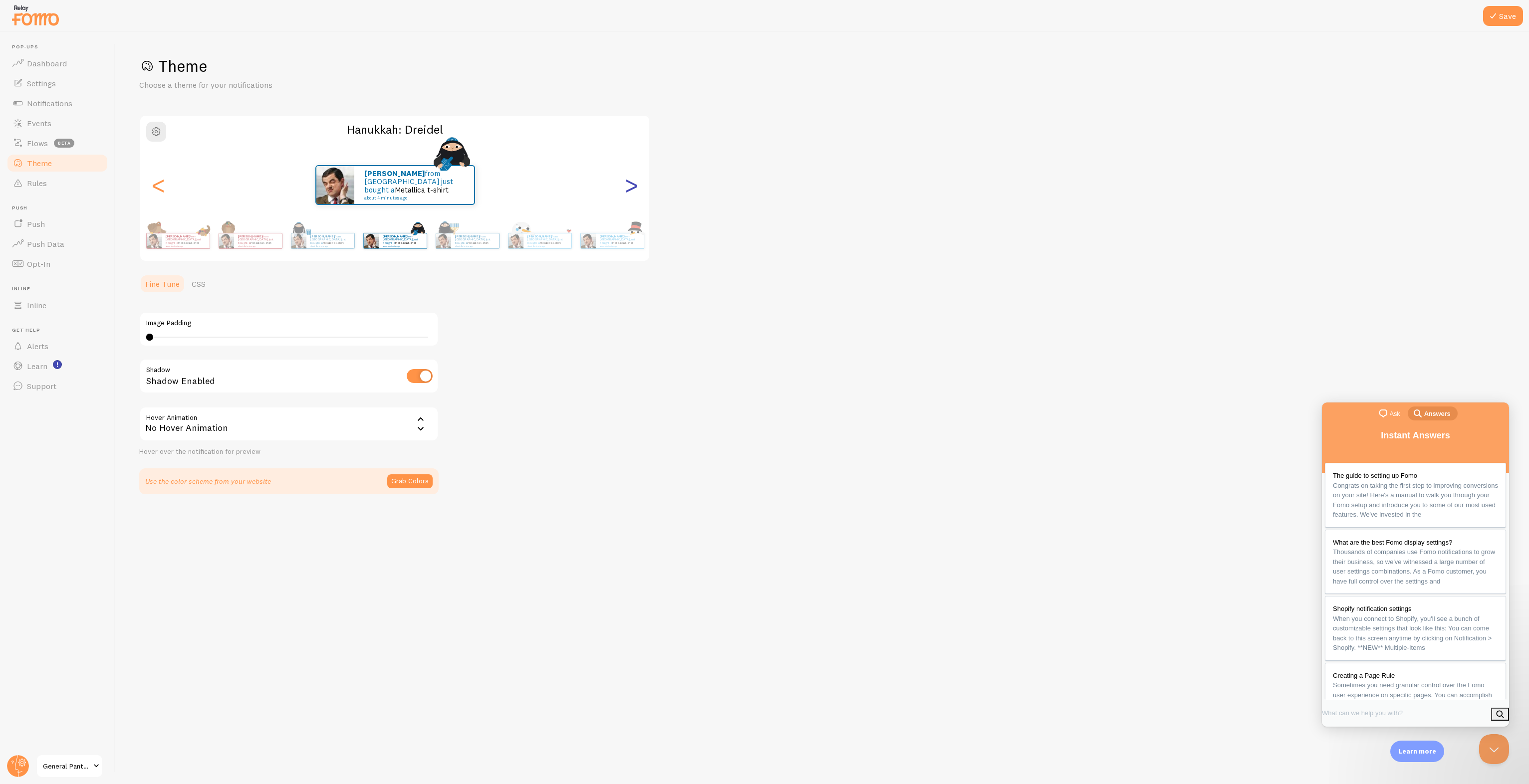
click at [631, 195] on div ">" at bounding box center [632, 184] width 12 height 72
click at [92, 149] on link "Flows beta" at bounding box center [57, 143] width 102 height 20
